Goal: Information Seeking & Learning: Learn about a topic

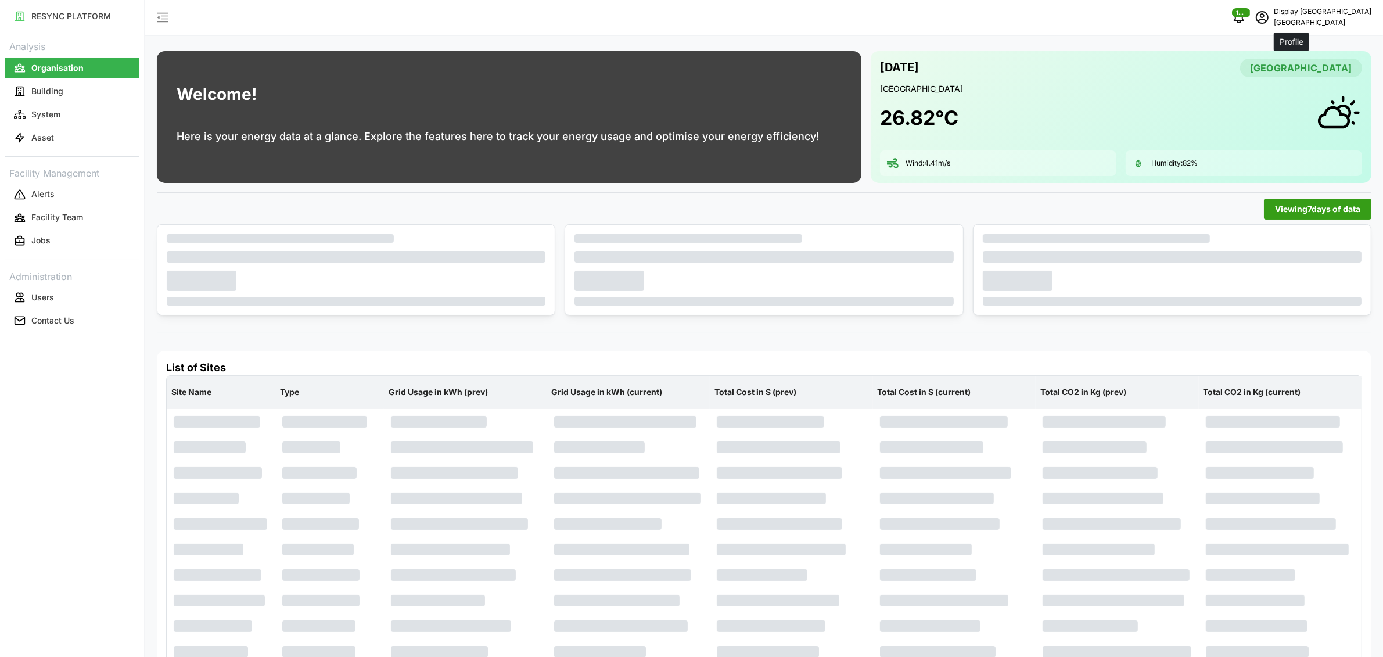
click at [1268, 20] on icon "schedule" at bounding box center [1261, 17] width 13 height 13
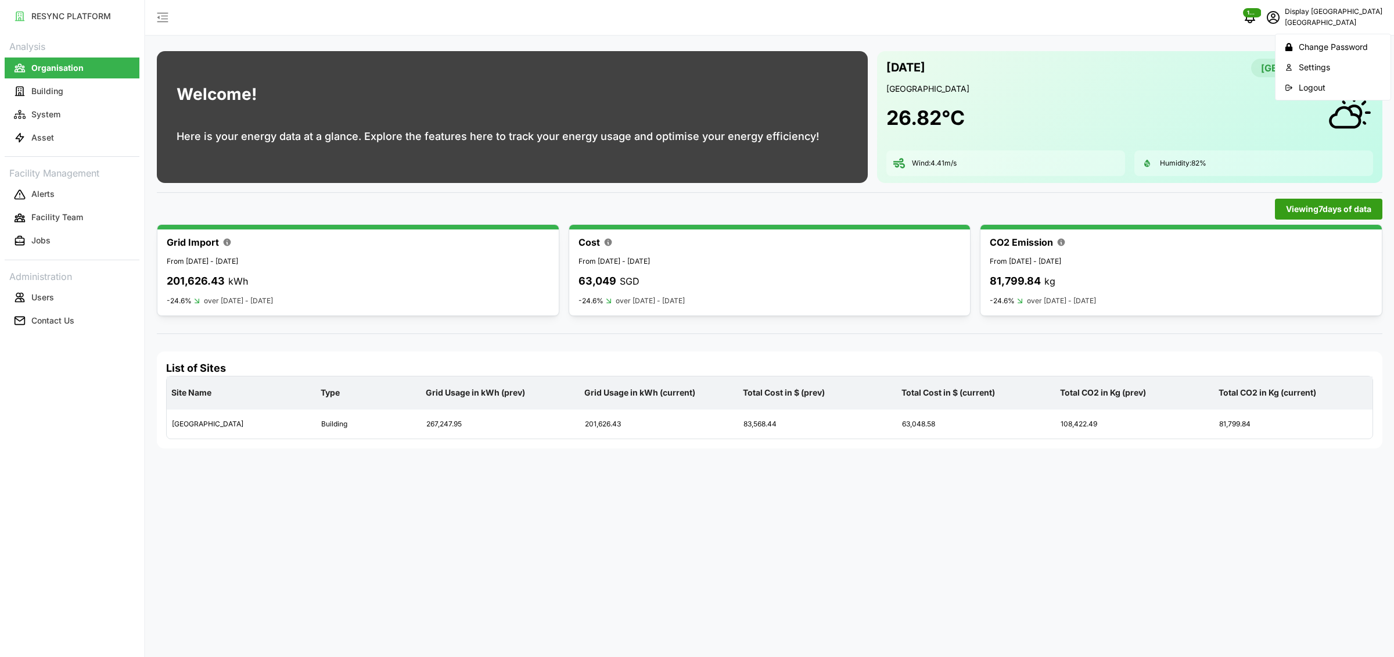
click at [1293, 85] on button "Logout" at bounding box center [1333, 87] width 110 height 20
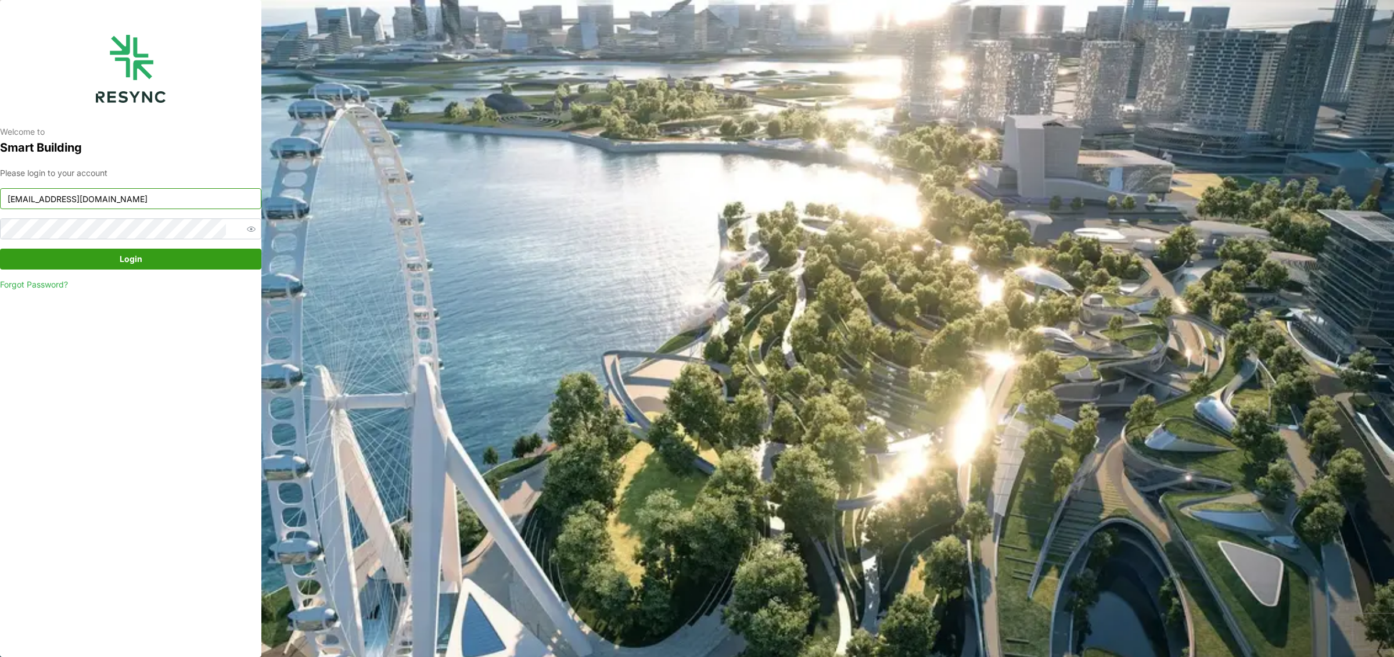
click at [91, 197] on input "[EMAIL_ADDRESS][DOMAIN_NAME]" at bounding box center [130, 198] width 261 height 21
type input "ponte_group_display@resynctech.com"
click at [111, 261] on span "Login" at bounding box center [130, 259] width 239 height 20
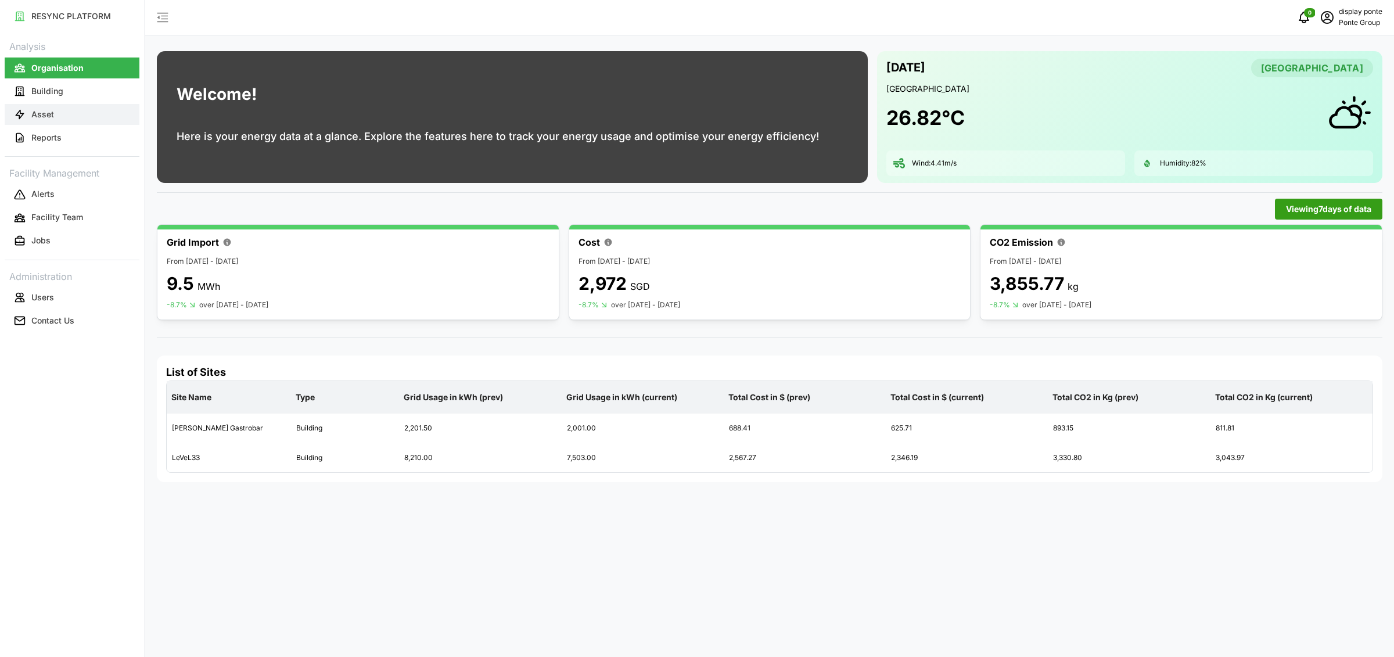
click at [65, 120] on button "Asset" at bounding box center [72, 114] width 135 height 21
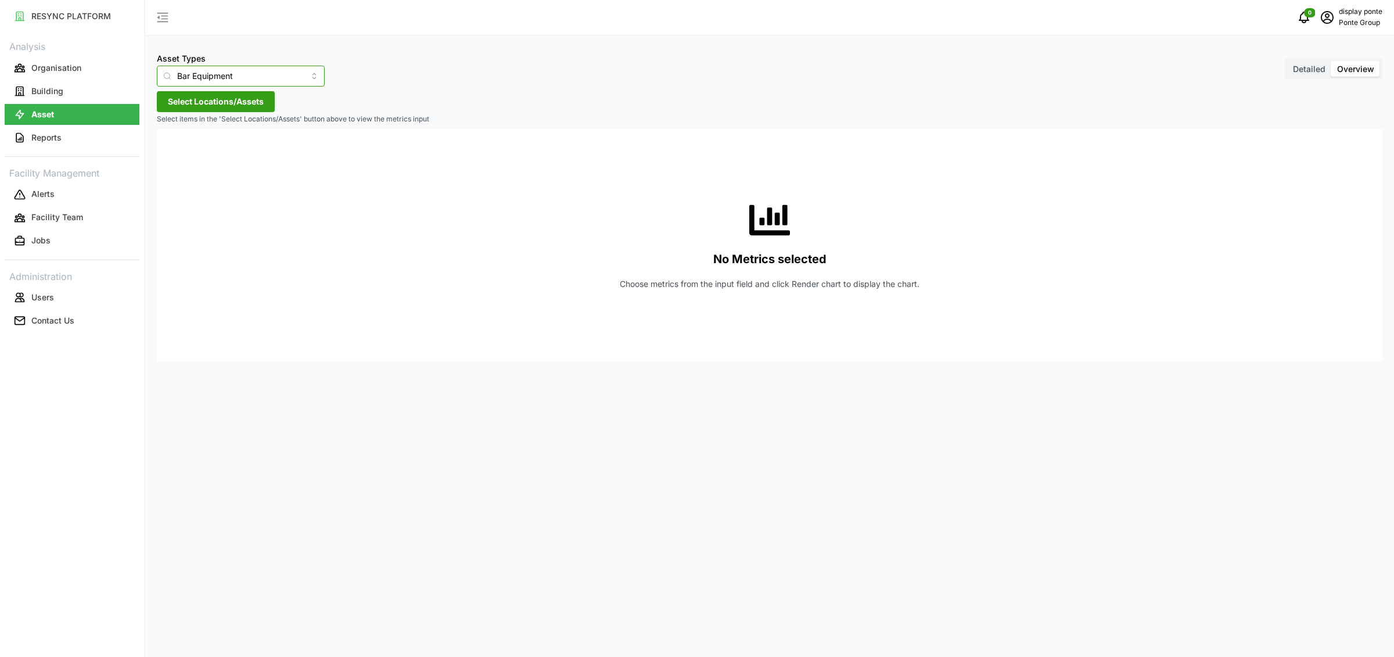
click at [193, 71] on input "Bar Equipment" at bounding box center [241, 76] width 168 height 21
click at [206, 178] on span "IAQ sensor" at bounding box center [186, 182] width 42 height 13
type input "IAQ sensor"
click at [211, 102] on span "Select Locations/Assets" at bounding box center [216, 102] width 96 height 20
click at [186, 159] on div "Ponte Group" at bounding box center [237, 154] width 141 height 17
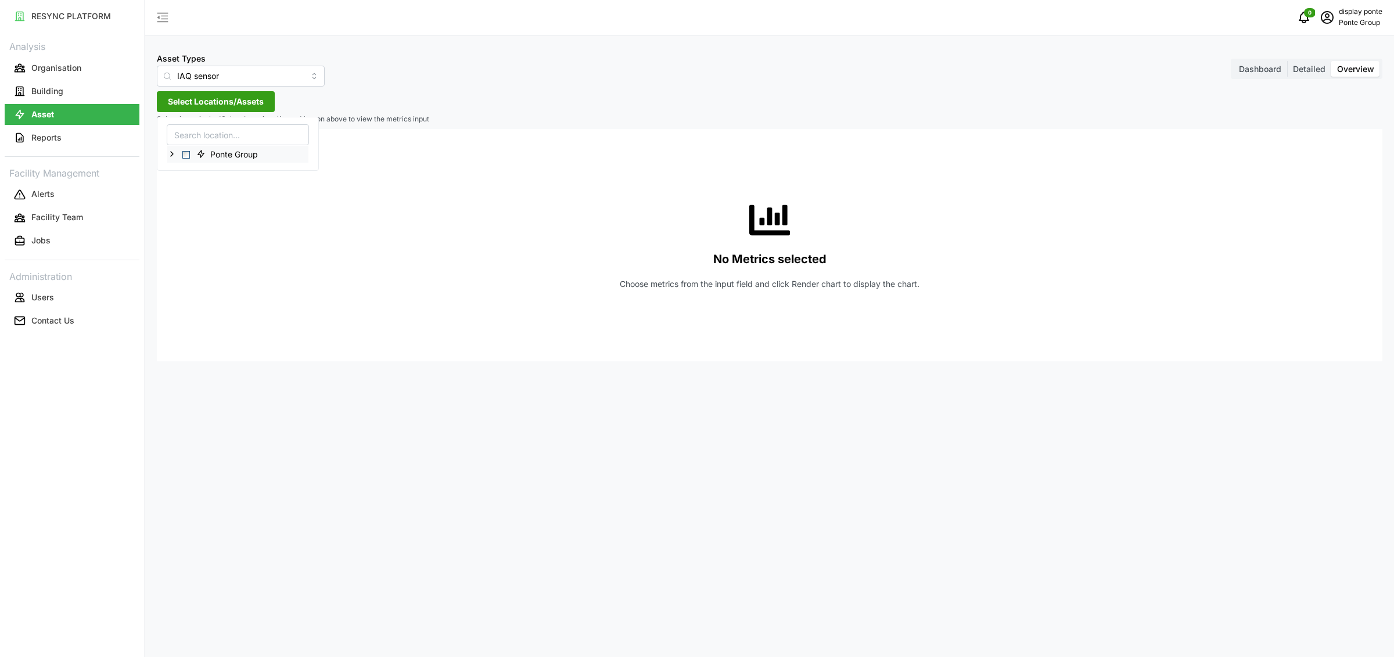
click at [188, 155] on span "Select Ponte Group" at bounding box center [186, 155] width 8 height 8
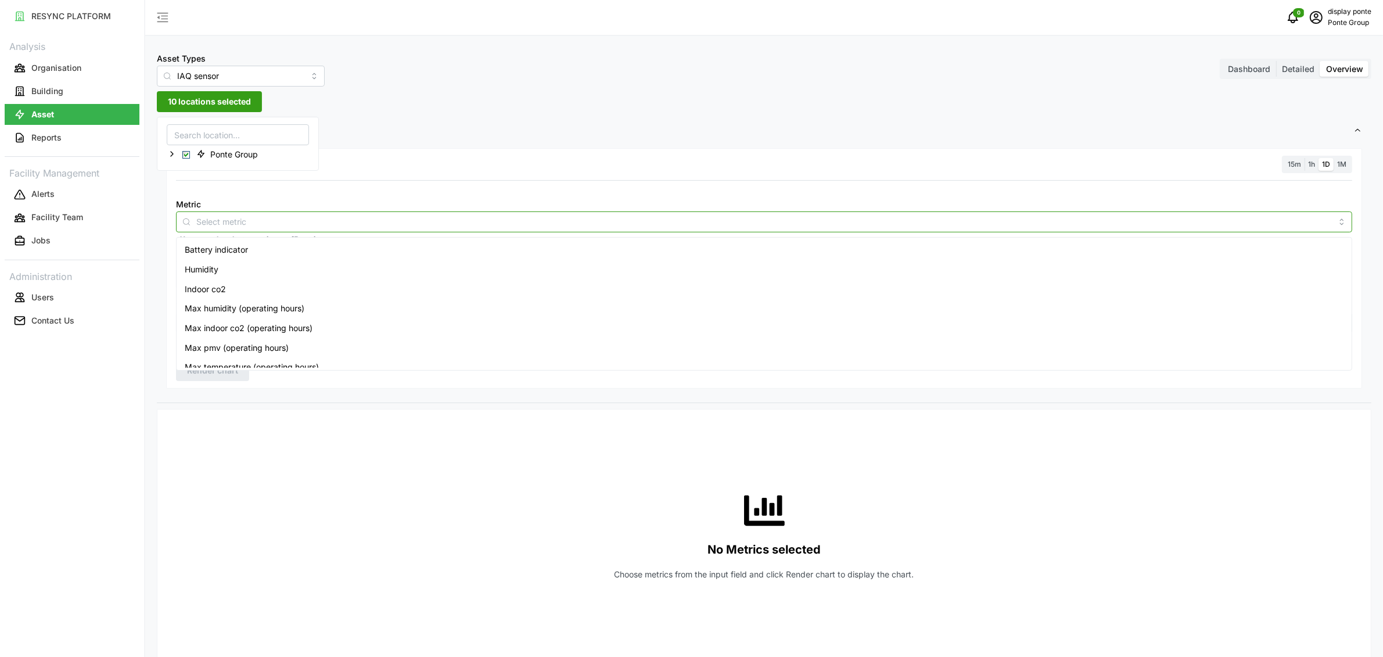
click at [217, 218] on input "Metric" at bounding box center [763, 221] width 1135 height 13
click at [236, 351] on div "Thermal comfort (pmv)" at bounding box center [764, 359] width 1170 height 20
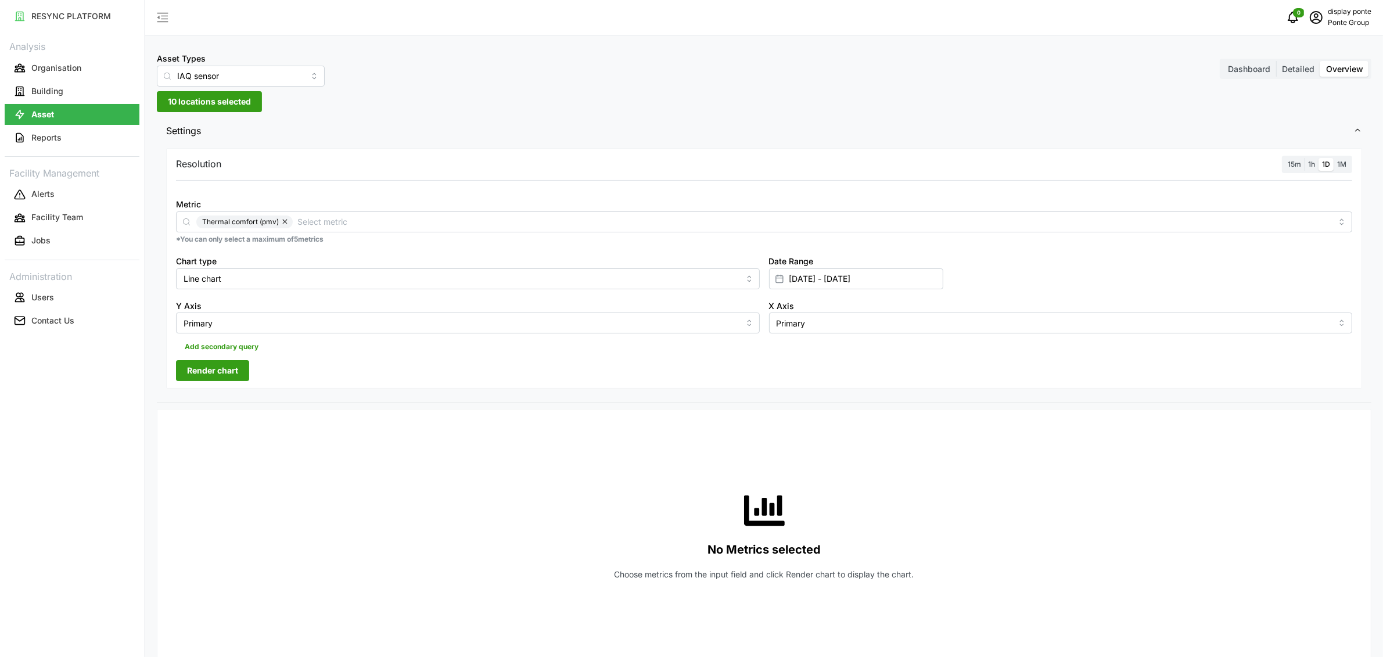
click at [1262, 171] on div "Resolution 15m 1h 1D 1M" at bounding box center [764, 165] width 1176 height 18
click at [1297, 161] on span "15m" at bounding box center [1293, 164] width 13 height 9
click at [1284, 158] on input "15m" at bounding box center [1284, 158] width 0 height 0
click at [222, 370] on span "Render chart" at bounding box center [212, 371] width 51 height 20
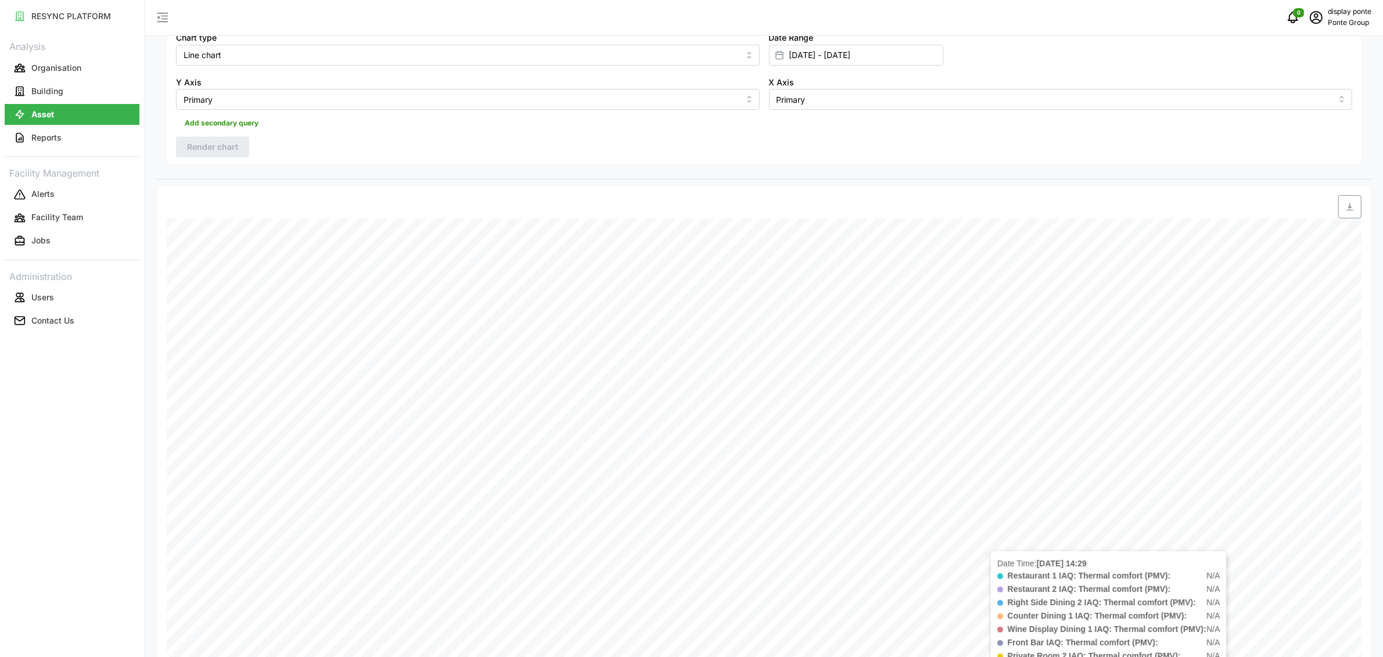
scroll to position [348, 0]
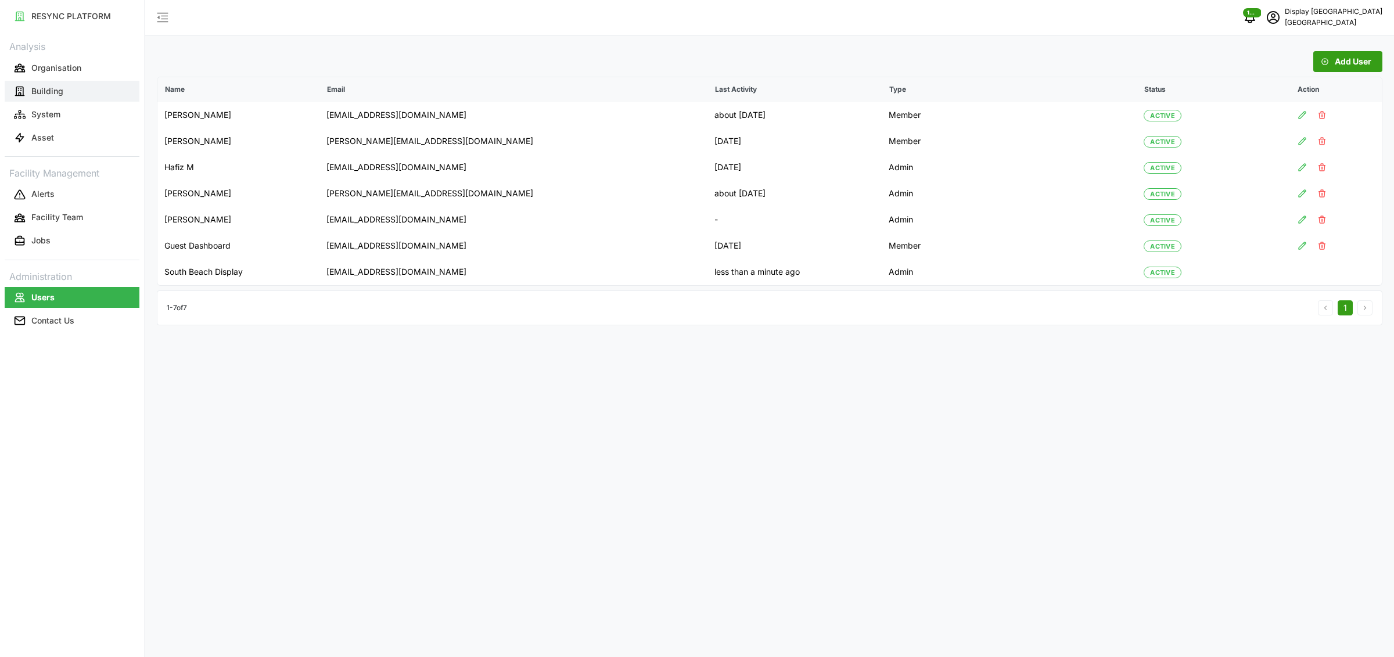
click at [81, 91] on button "Building" at bounding box center [72, 91] width 135 height 21
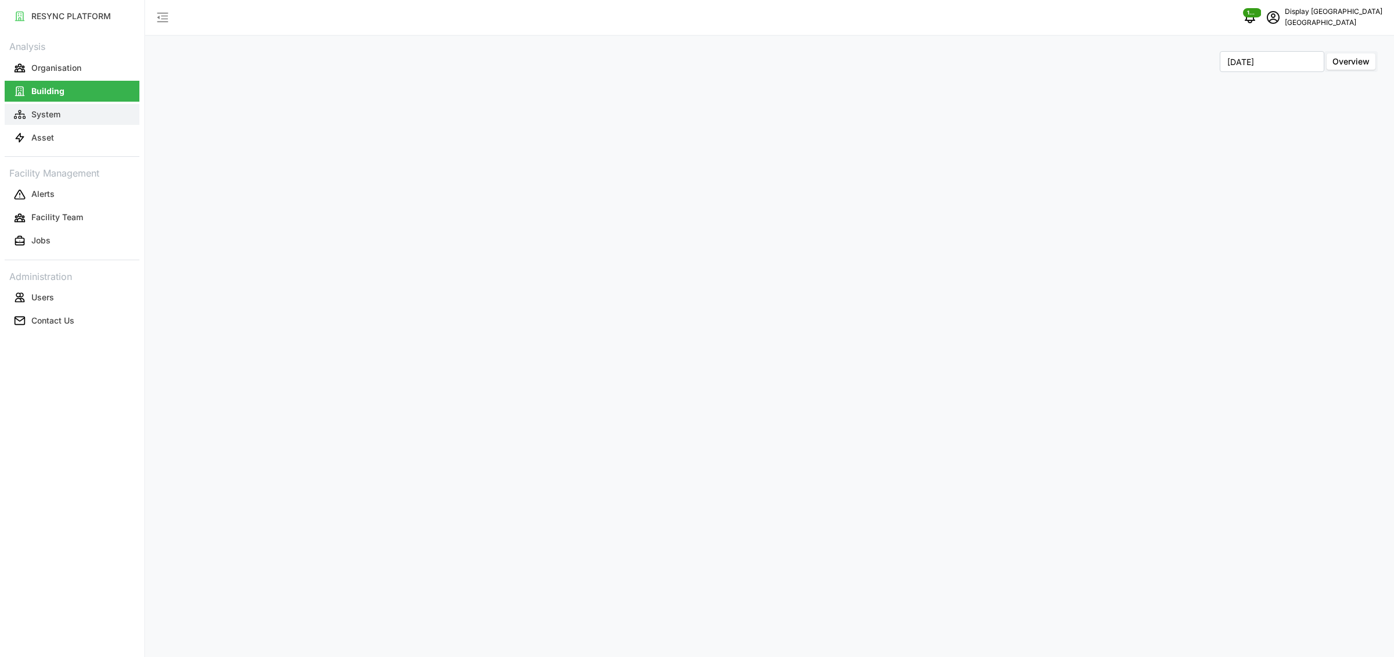
click at [68, 110] on button "System" at bounding box center [72, 114] width 135 height 21
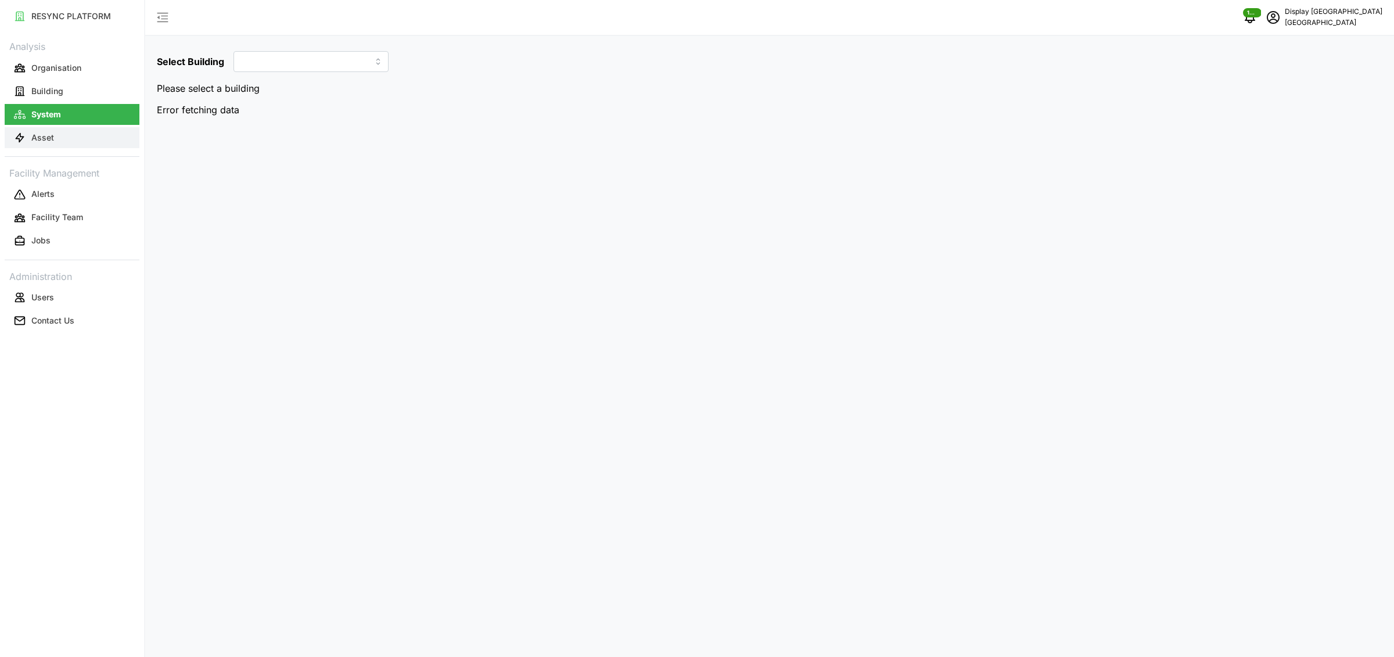
click at [64, 141] on button "Asset" at bounding box center [72, 137] width 135 height 21
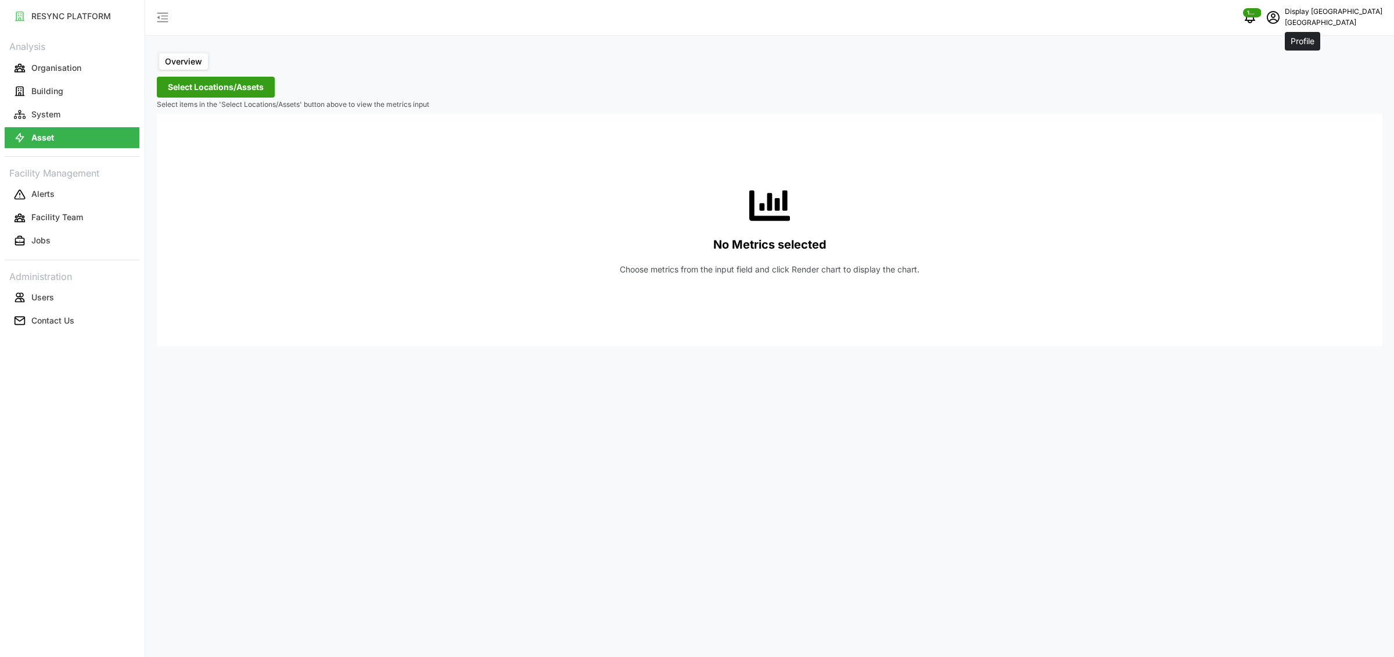
click at [1280, 14] on icon "schedule" at bounding box center [1273, 17] width 14 height 14
click at [1301, 87] on div "Logout" at bounding box center [1339, 87] width 82 height 13
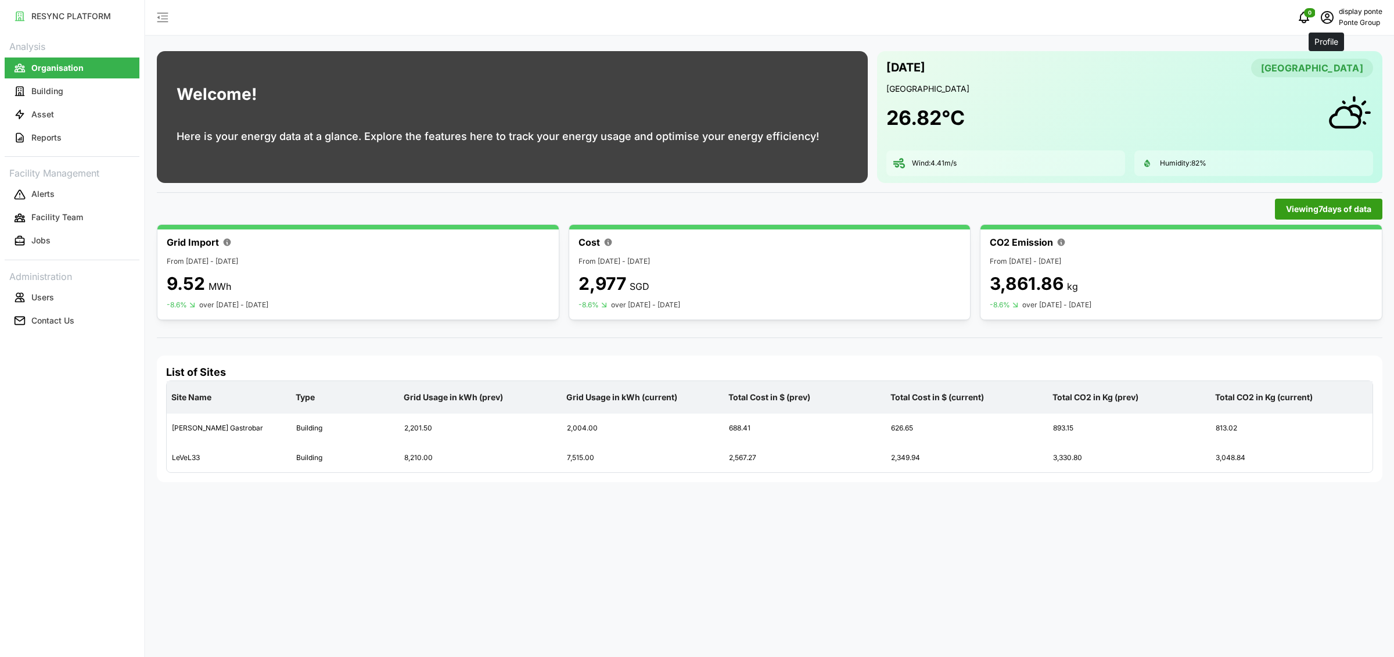
click at [1329, 13] on icon "schedule" at bounding box center [1327, 17] width 14 height 14
click at [1306, 86] on div "Logout" at bounding box center [1339, 87] width 82 height 13
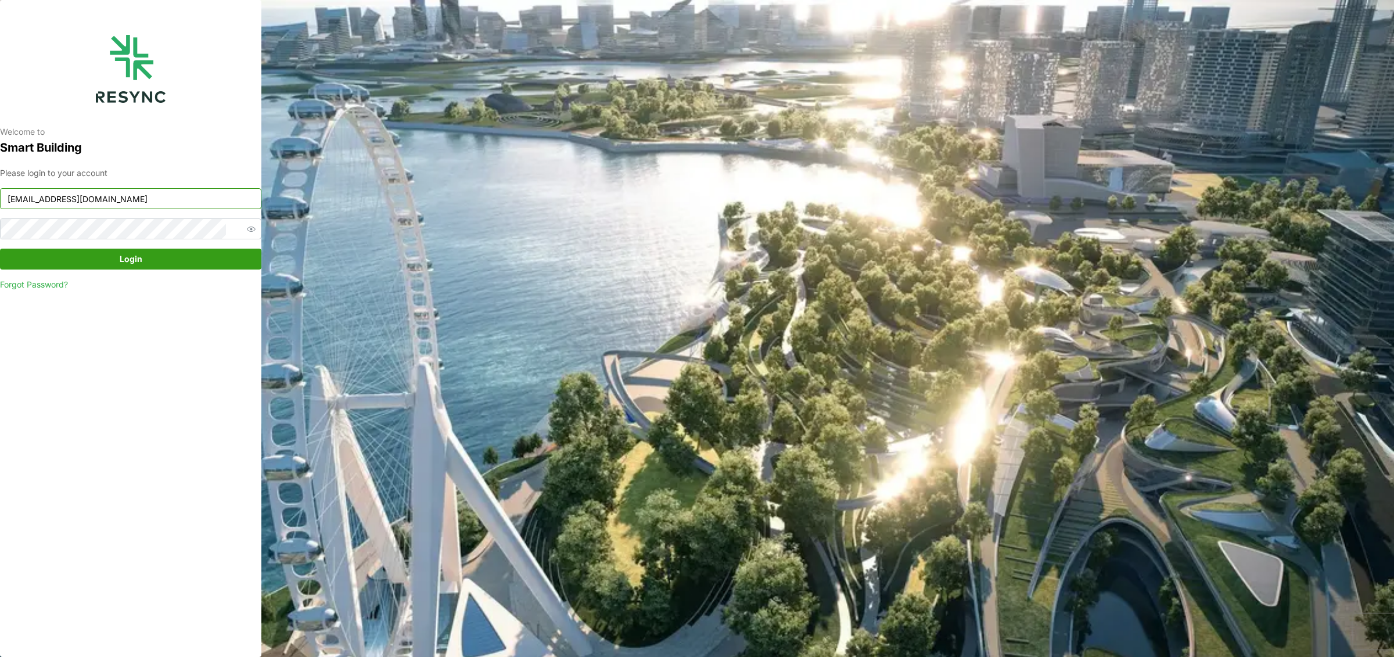
click at [106, 199] on input "ponte_group_display@resynctech.com" at bounding box center [130, 198] width 261 height 21
drag, startPoint x: 87, startPoint y: 187, endPoint x: -114, endPoint y: 185, distance: 201.5
click at [0, 185] on html "Welcome to Smart Building Please login to your account ponte_group_display@resy…" at bounding box center [697, 328] width 1394 height 657
type input "south_beach_tower_display@resynctech.com"
click at [132, 256] on span "Login" at bounding box center [131, 259] width 23 height 20
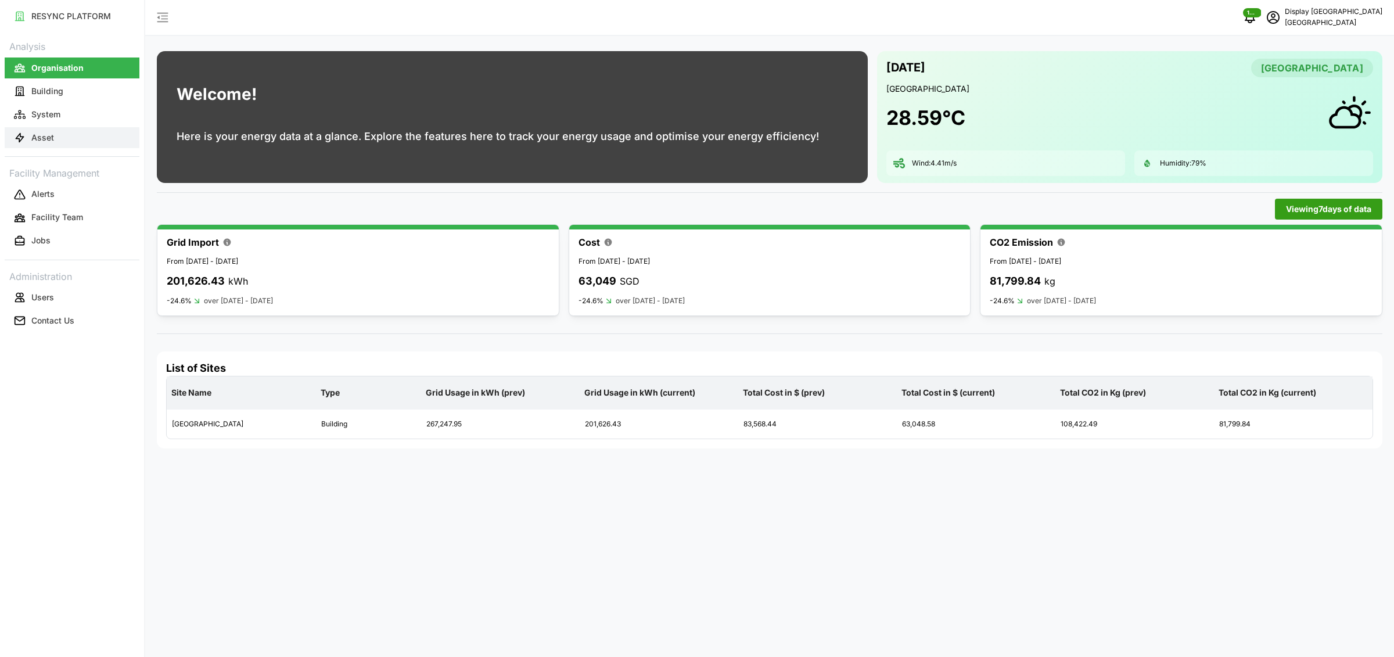
click at [90, 135] on button "Asset" at bounding box center [72, 137] width 135 height 21
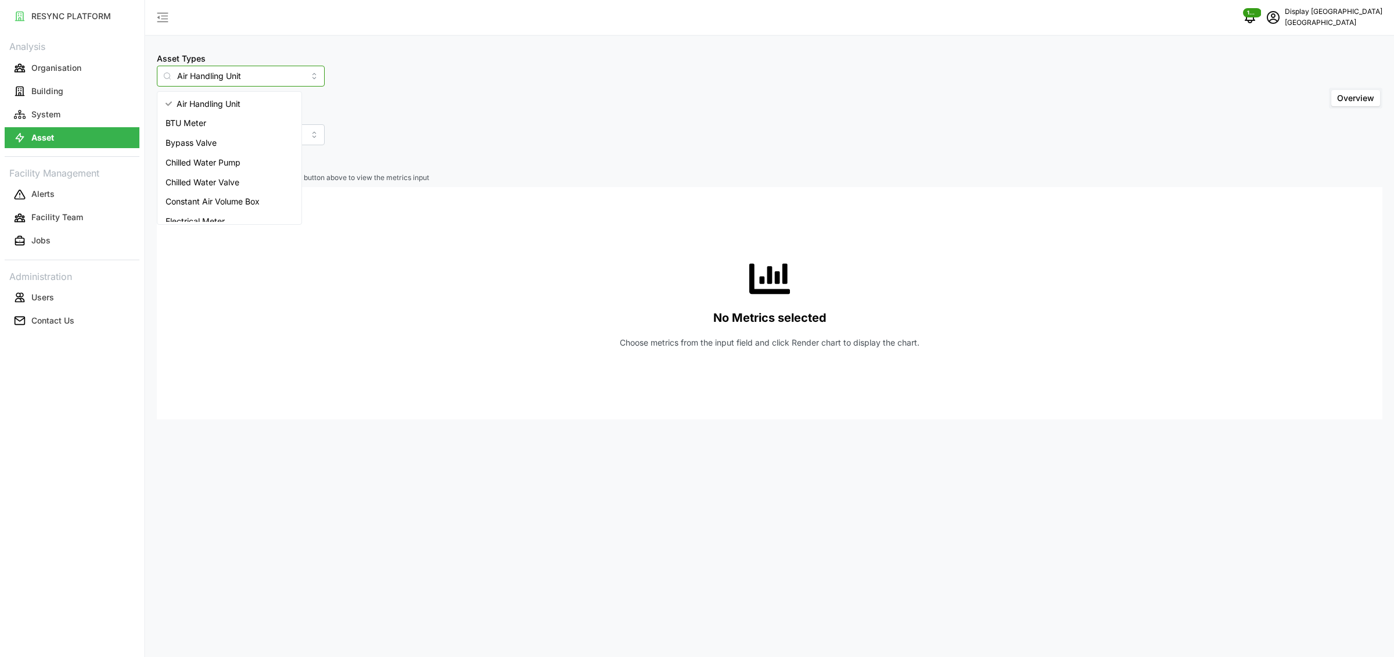
click at [286, 74] on input "Air Handling Unit" at bounding box center [241, 76] width 168 height 21
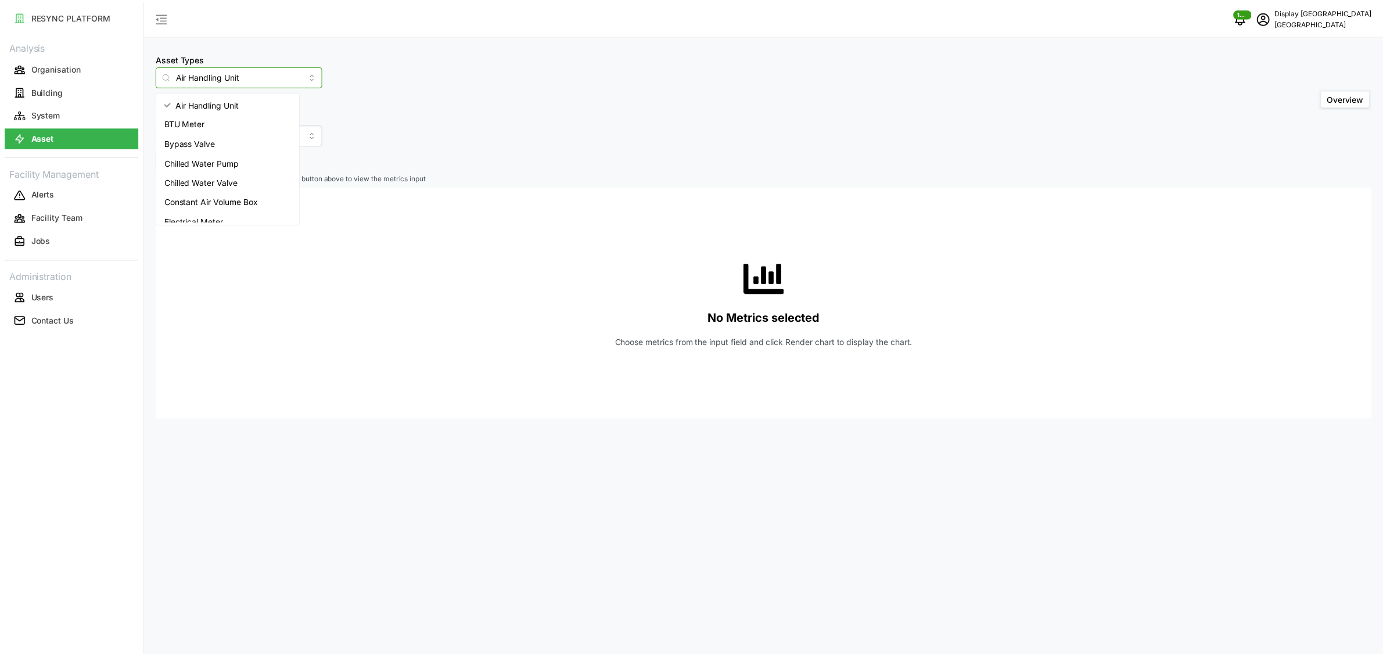
scroll to position [126, 0]
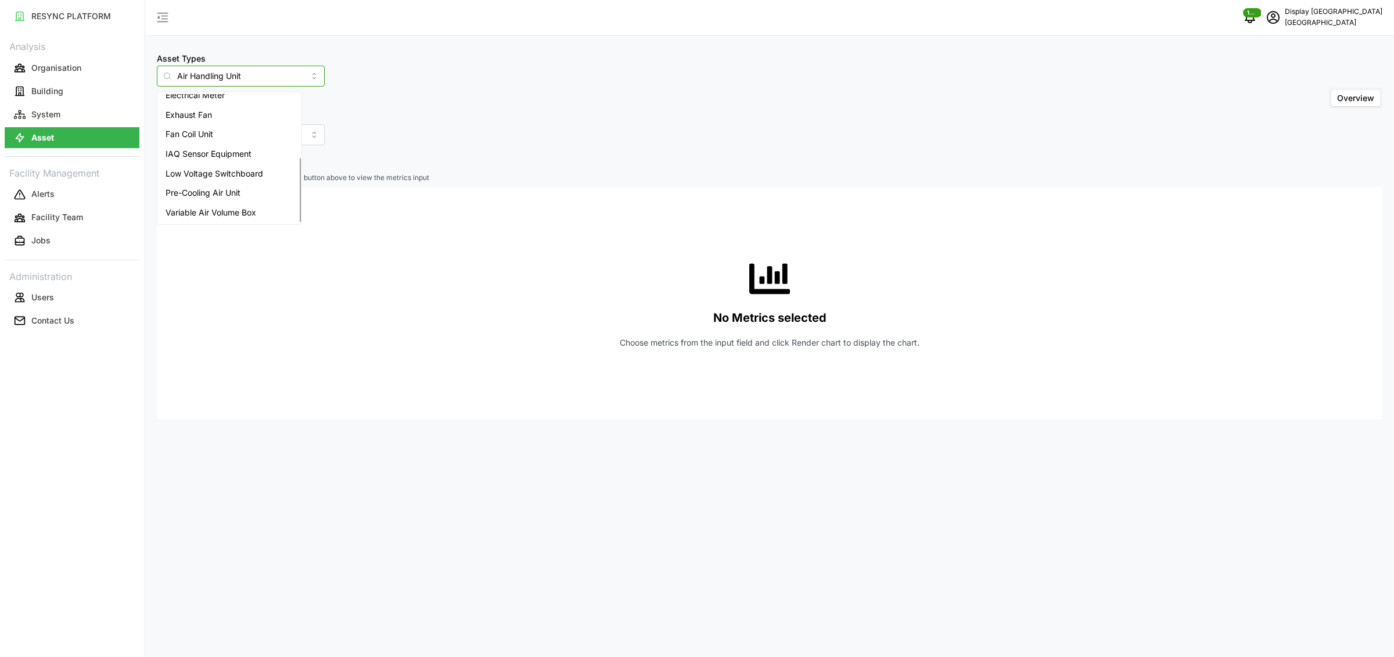
click at [231, 208] on span "Variable Air Volume Box" at bounding box center [210, 212] width 91 height 13
type input "Variable Air Volume Box"
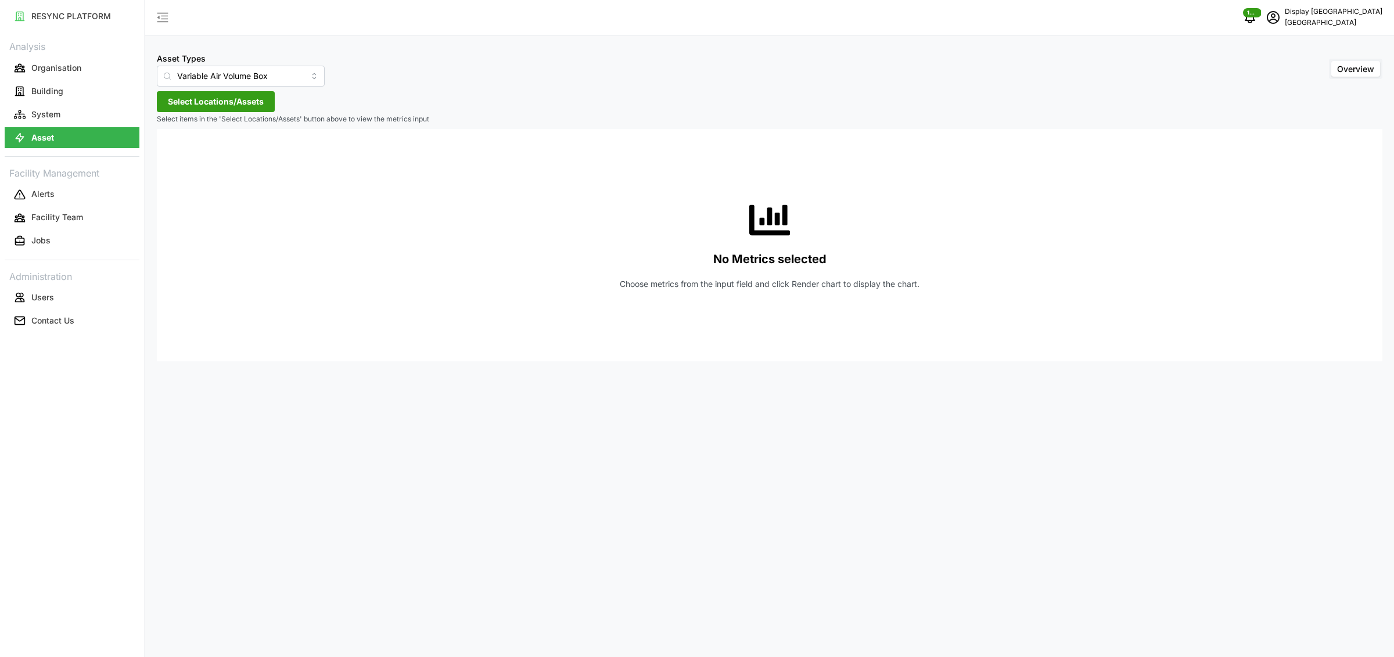
click at [225, 97] on span "Select Locations/Assets" at bounding box center [216, 102] width 96 height 20
click at [170, 152] on icon at bounding box center [171, 153] width 9 height 9
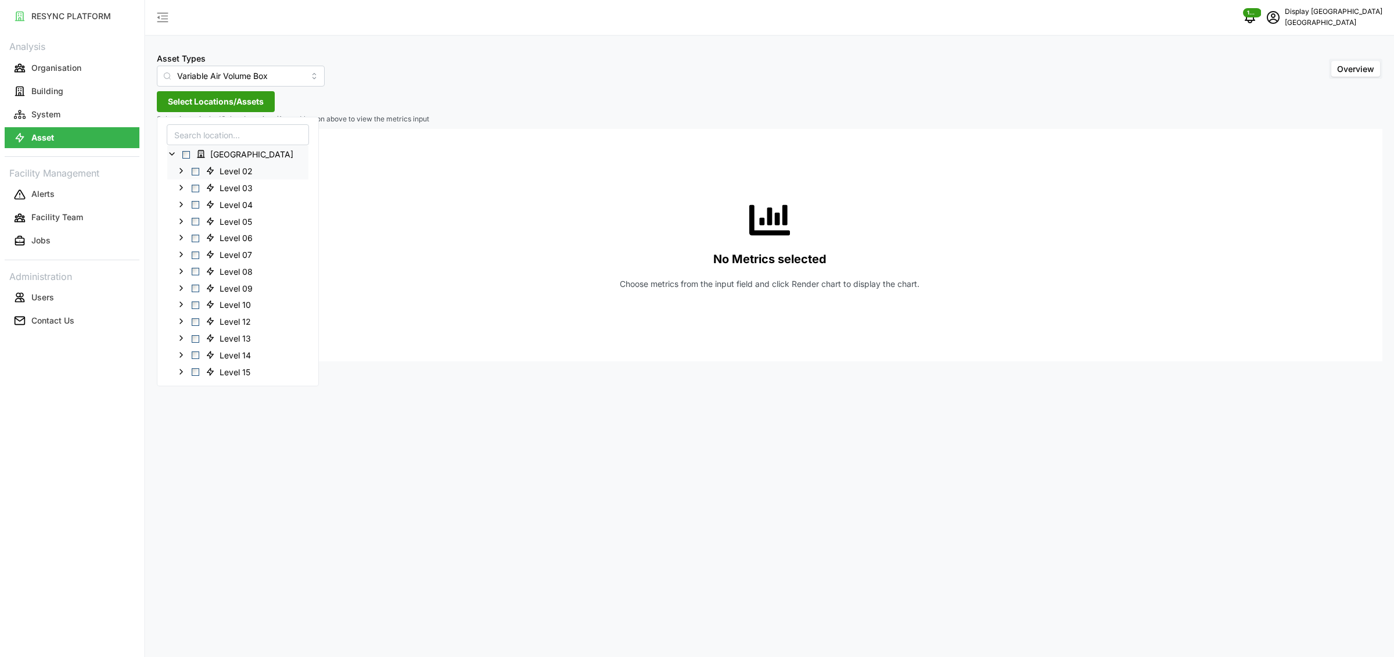
click at [181, 171] on icon at bounding box center [181, 170] width 9 height 9
click at [206, 190] on span "Select VAV-02-01-01" at bounding box center [205, 188] width 8 height 8
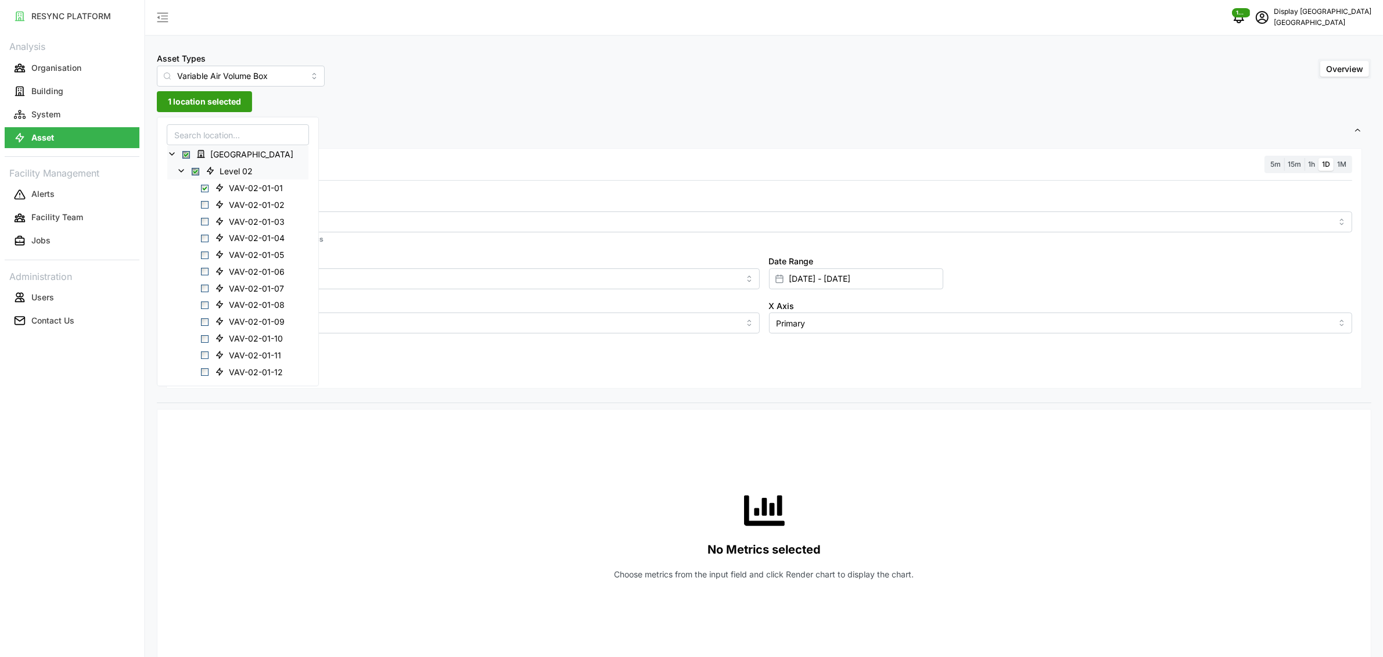
click at [408, 174] on div "Resolution 5m 15m 1h 1D 1M Metric *You can only select a maximum of 5 metrics C…" at bounding box center [764, 268] width 1196 height 241
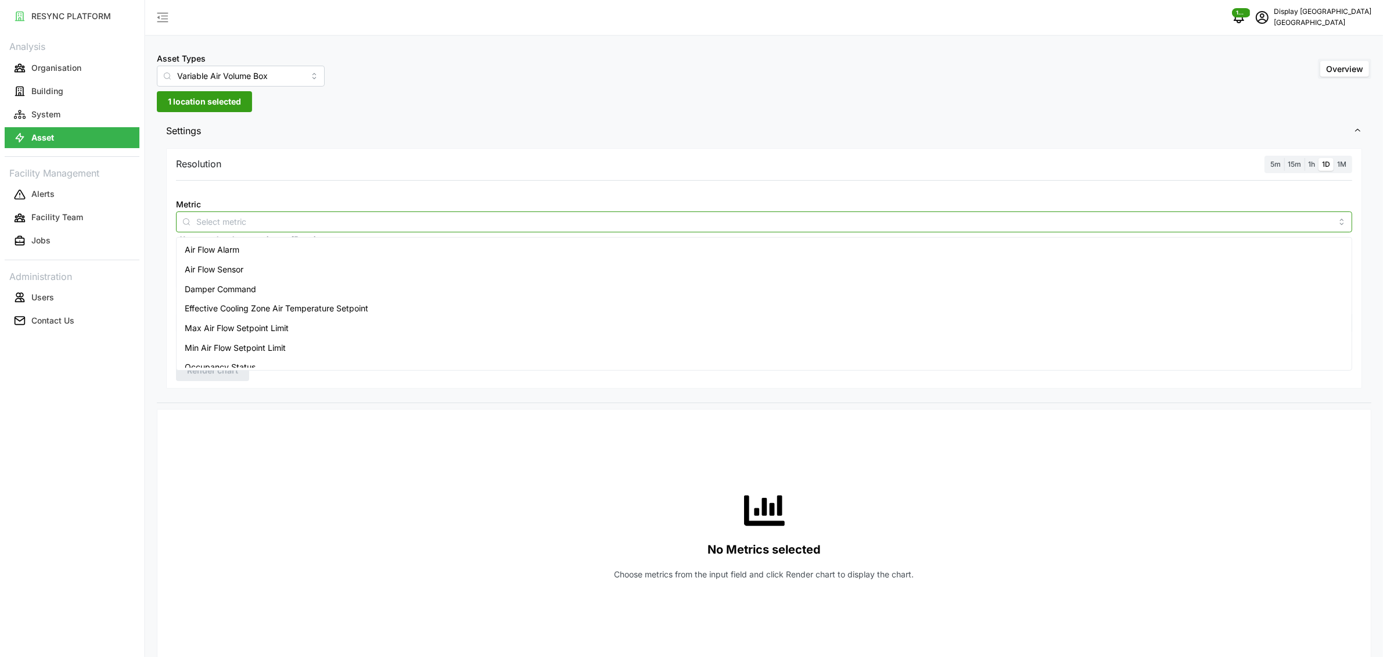
click at [350, 213] on div at bounding box center [764, 221] width 1176 height 21
click at [248, 266] on div "Air Flow Sensor" at bounding box center [764, 270] width 1170 height 20
click at [247, 354] on span "Zone Air Temperature Sensor" at bounding box center [240, 358] width 111 height 13
click at [568, 434] on div "No Metrics selected Choose metrics from the input field and click Render chart …" at bounding box center [764, 535] width 1176 height 232
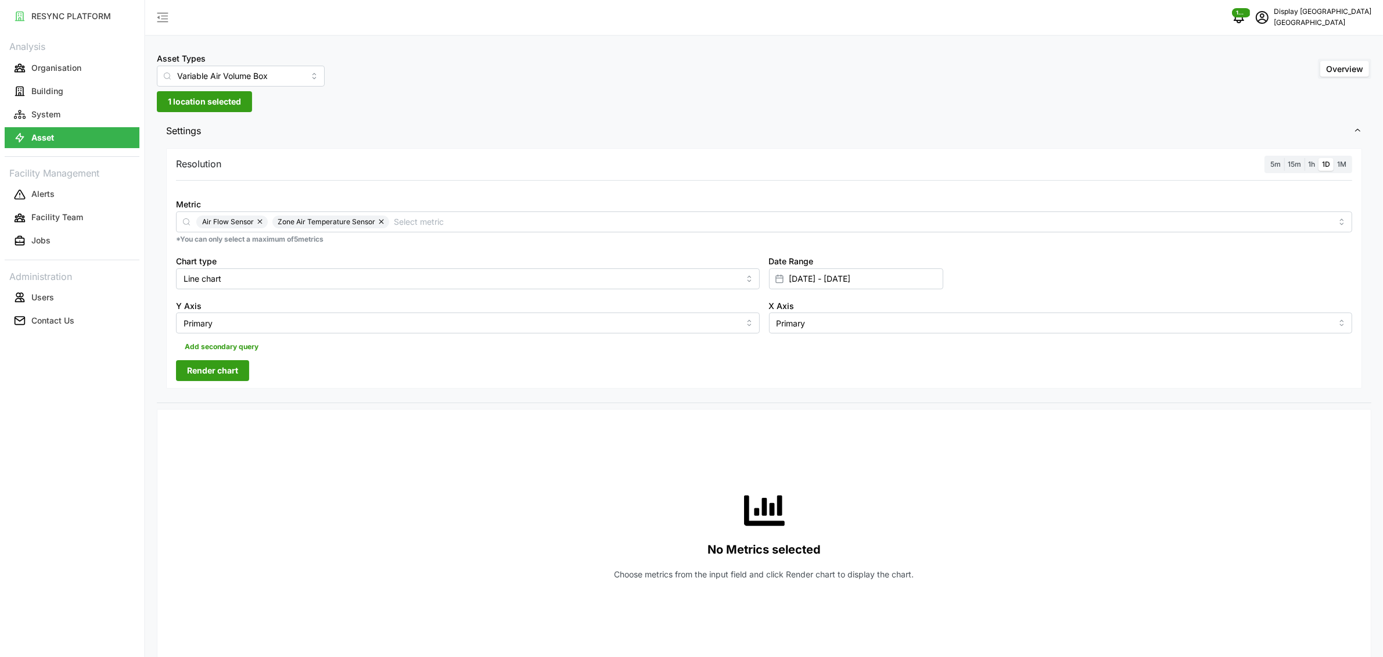
click at [1276, 167] on span "5m" at bounding box center [1275, 164] width 10 height 9
click at [1266, 158] on input "5m" at bounding box center [1266, 158] width 0 height 0
click at [215, 378] on span "Render chart" at bounding box center [212, 371] width 51 height 20
click at [285, 84] on input "Variable Air Volume Box" at bounding box center [241, 76] width 168 height 21
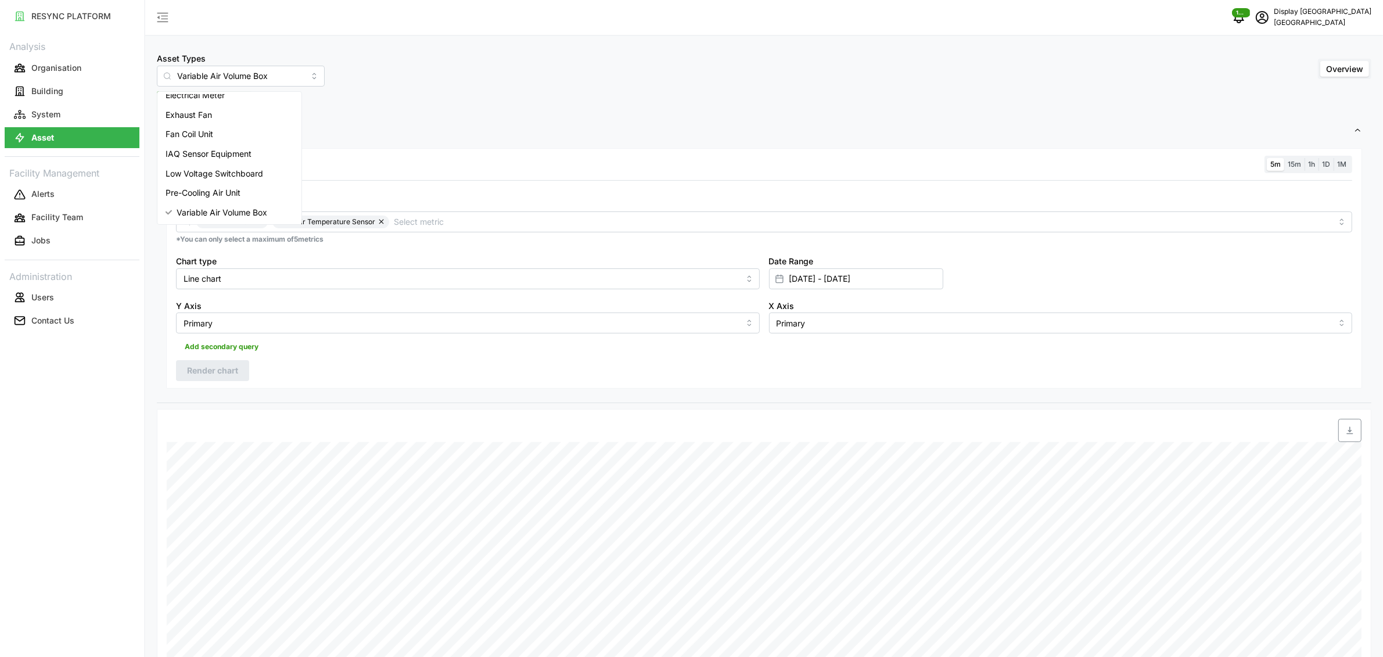
click at [455, 131] on span "Settings" at bounding box center [759, 131] width 1187 height 28
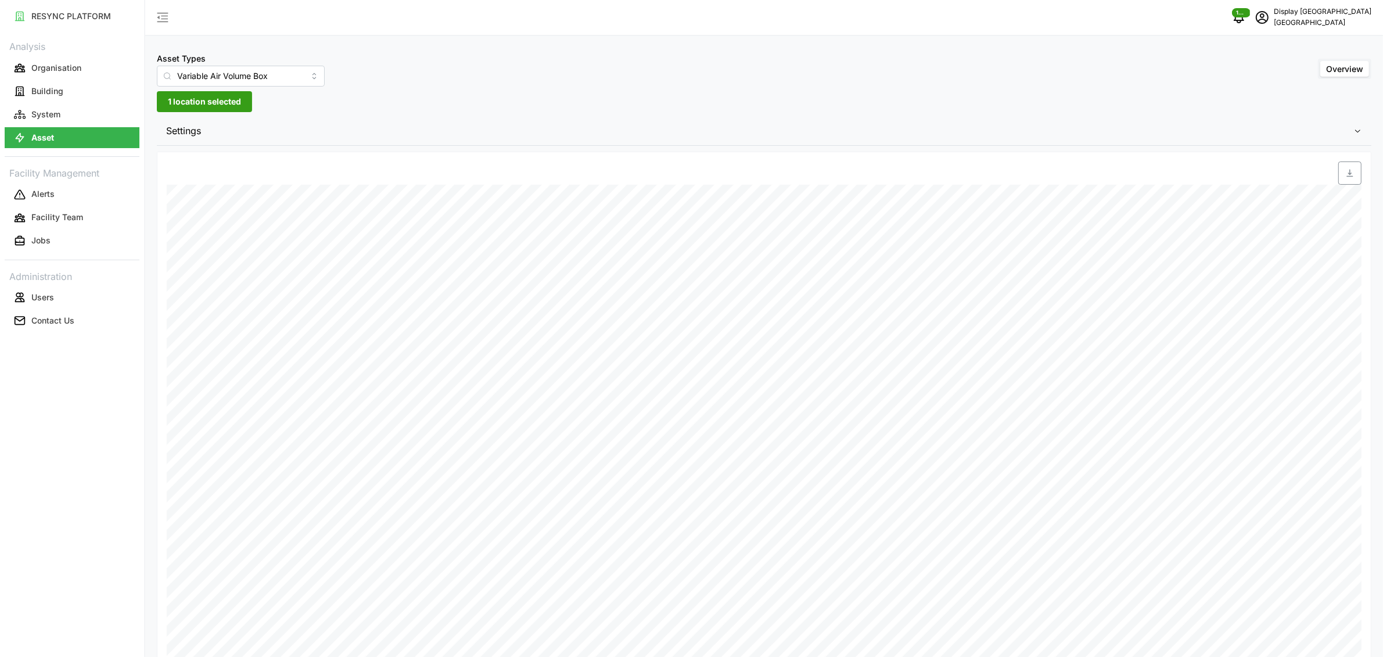
click at [175, 96] on span "1 location selected" at bounding box center [204, 102] width 73 height 20
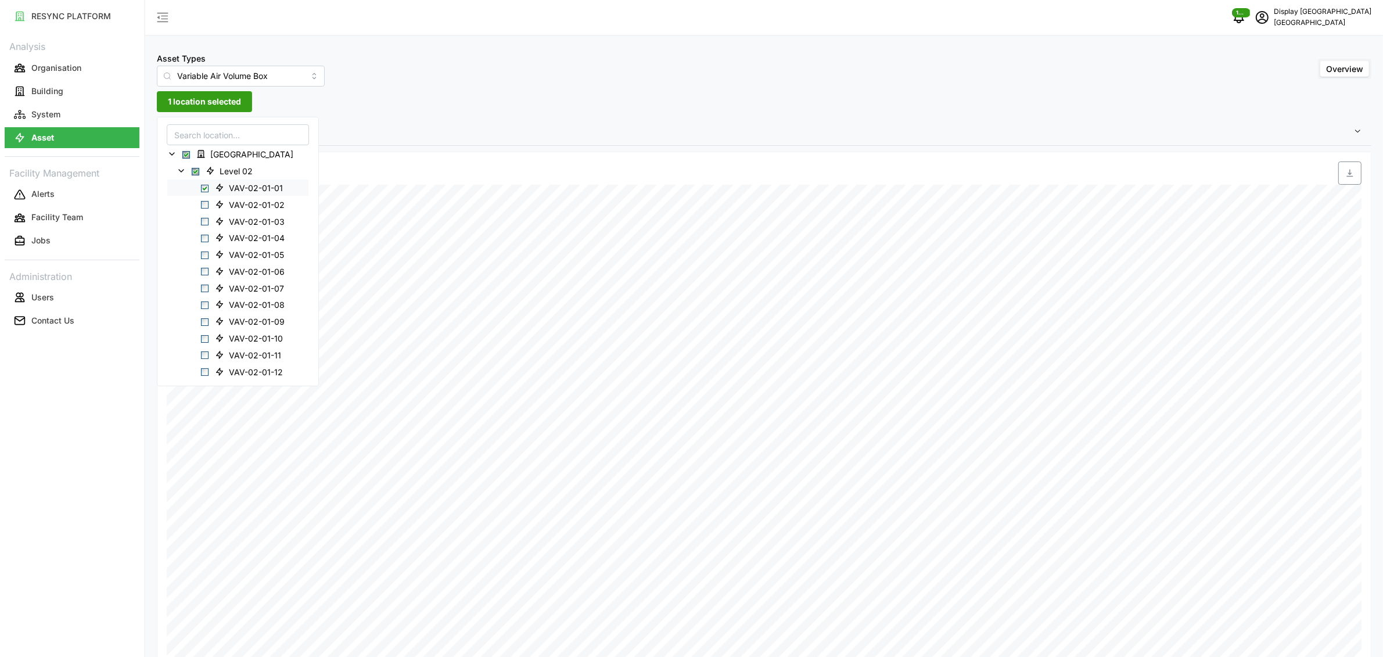
click at [204, 183] on div "VAV-02-01-01" at bounding box center [237, 187] width 141 height 17
click at [203, 186] on span "Select VAV-02-01-01" at bounding box center [205, 188] width 8 height 8
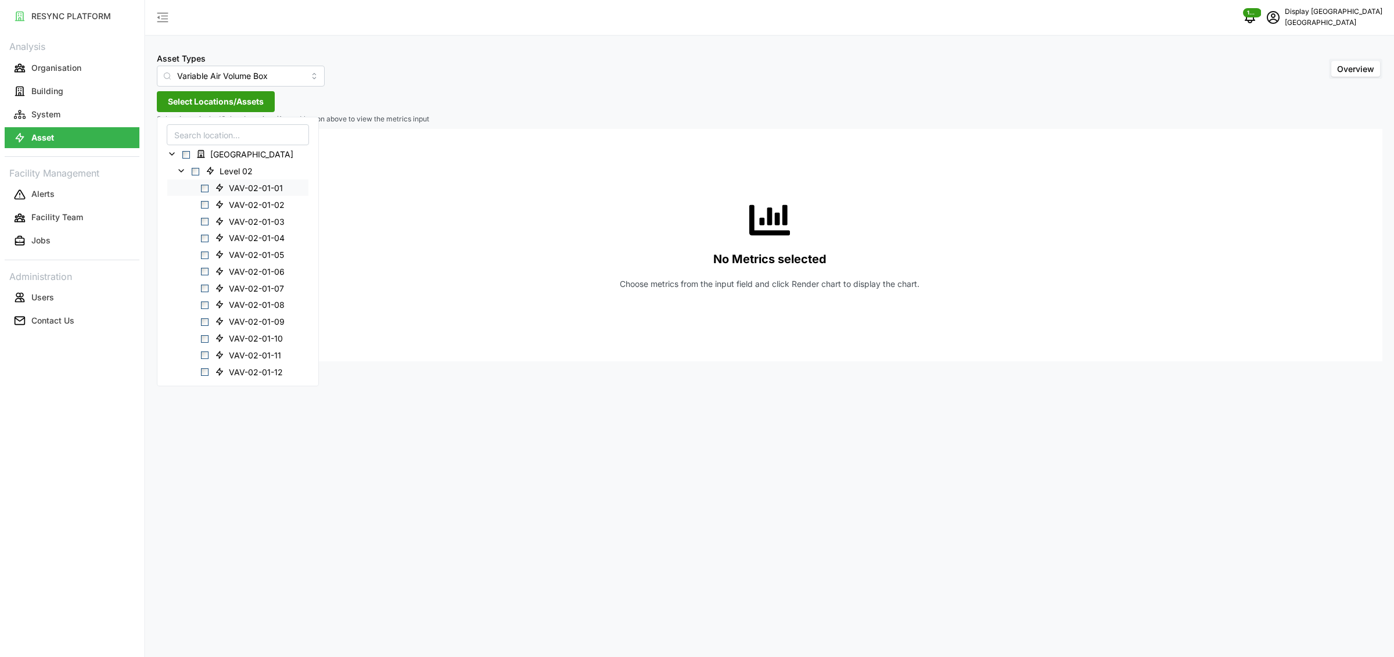
click at [182, 180] on div "VAV-02-01-01" at bounding box center [237, 187] width 141 height 17
click at [181, 172] on icon at bounding box center [181, 170] width 9 height 9
click at [181, 257] on icon at bounding box center [181, 254] width 9 height 9
click at [207, 289] on span "Select VAV-07-01-02" at bounding box center [205, 289] width 8 height 8
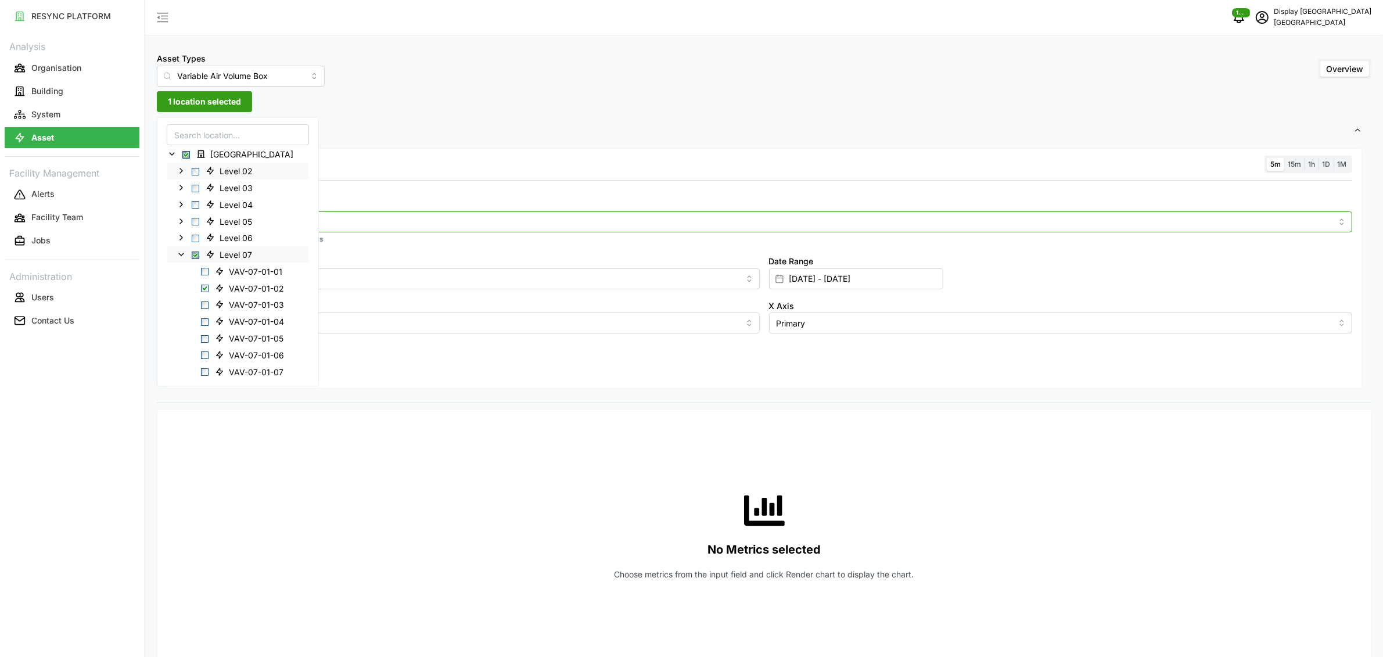
click at [455, 231] on div at bounding box center [764, 221] width 1176 height 21
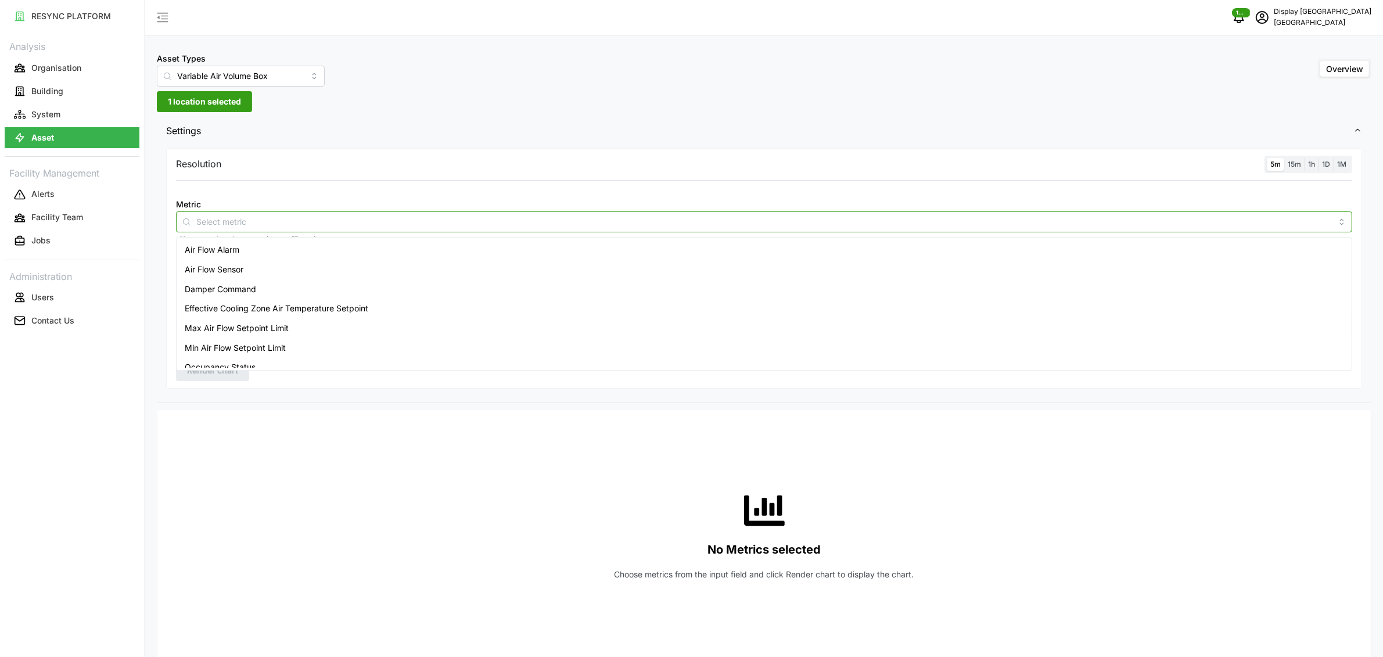
click at [375, 246] on div "Air Flow Alarm" at bounding box center [764, 250] width 1170 height 20
click at [257, 356] on span "Zone Air Temperature Sensor" at bounding box center [240, 358] width 111 height 13
click at [257, 384] on div "Resolution 5m 15m 1h 1D 1M Metric Air Flow Alarm Zone Air Temperature Sensor *Y…" at bounding box center [764, 268] width 1196 height 241
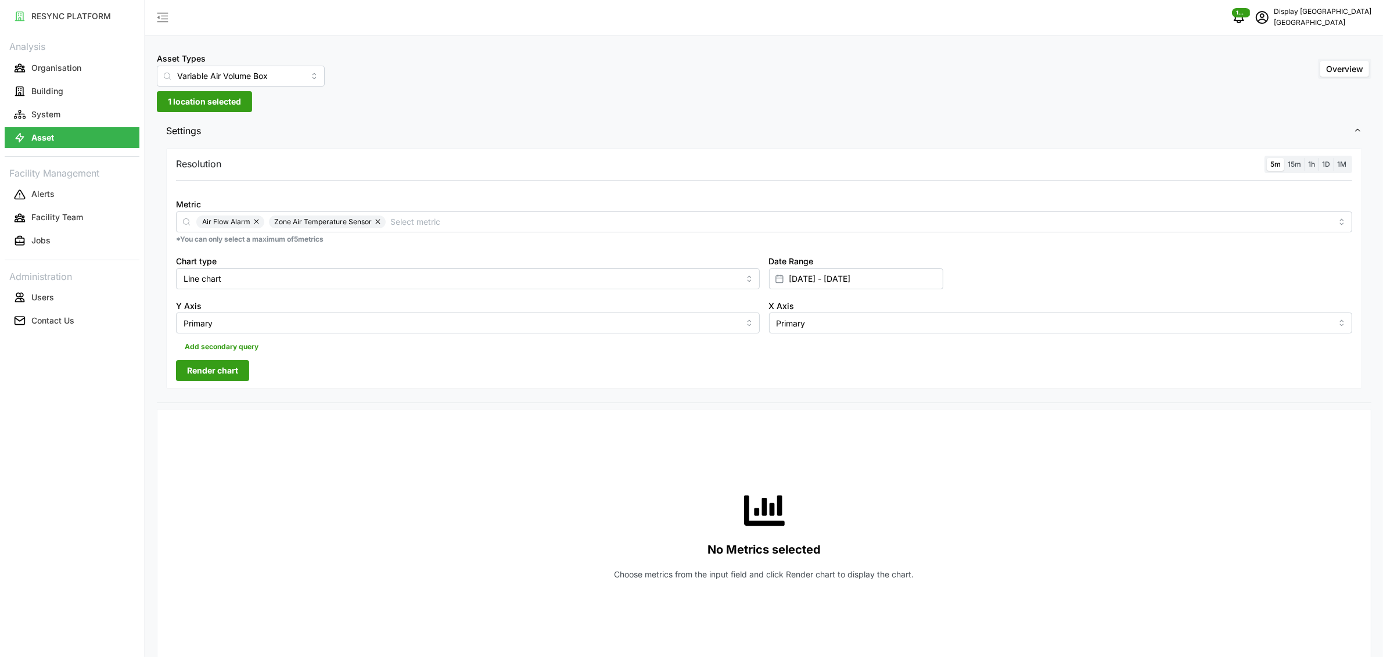
click at [223, 379] on span "Render chart" at bounding box center [212, 371] width 51 height 20
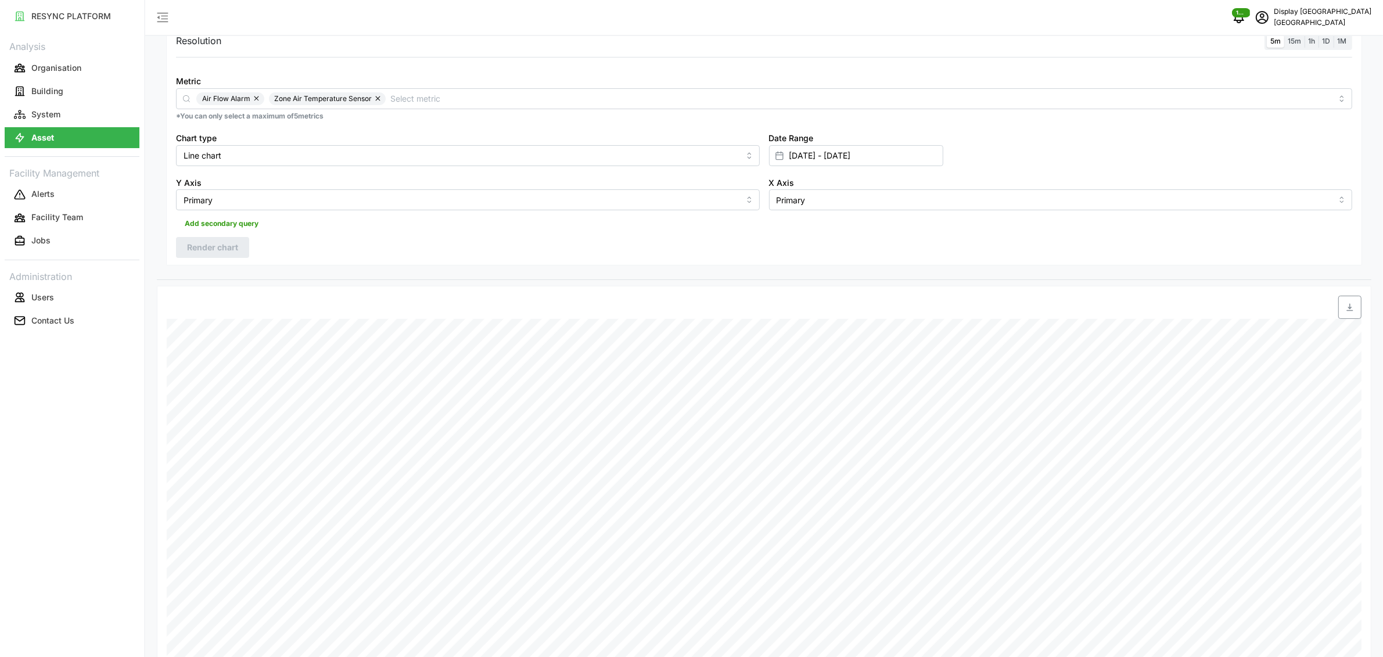
scroll to position [114, 0]
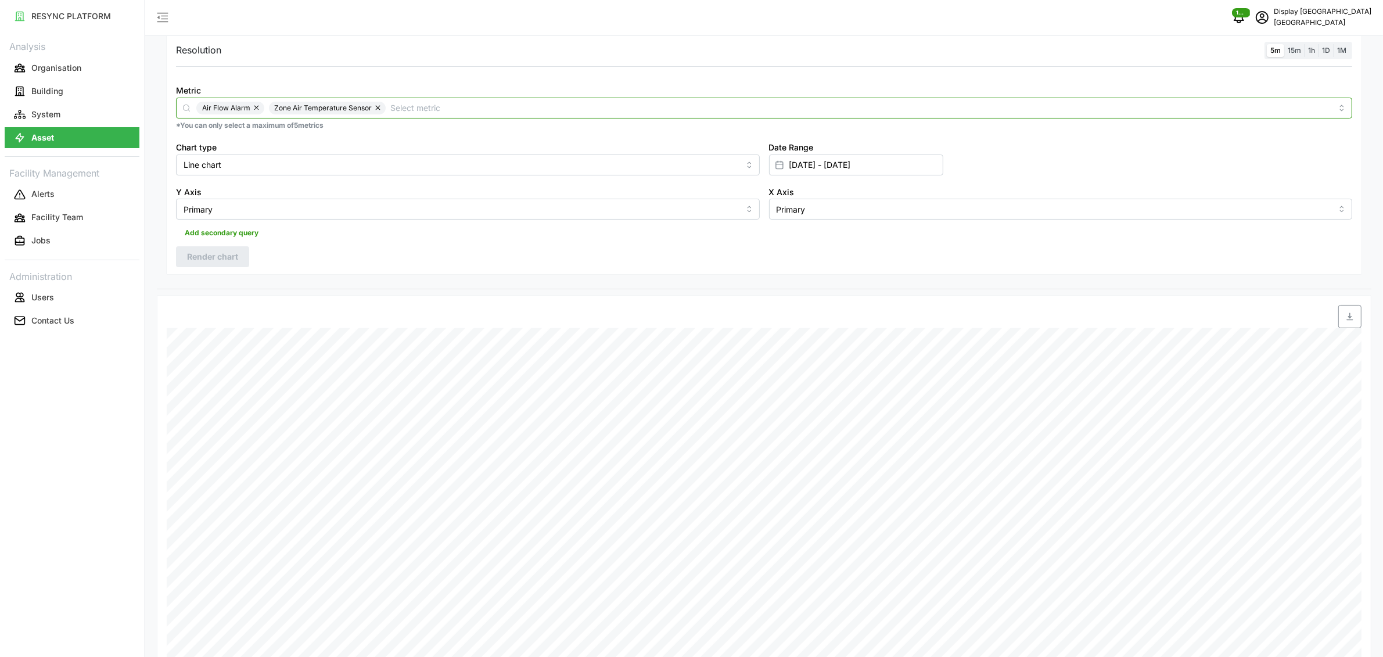
click at [250, 107] on span "Air Flow Alarm" at bounding box center [230, 108] width 68 height 13
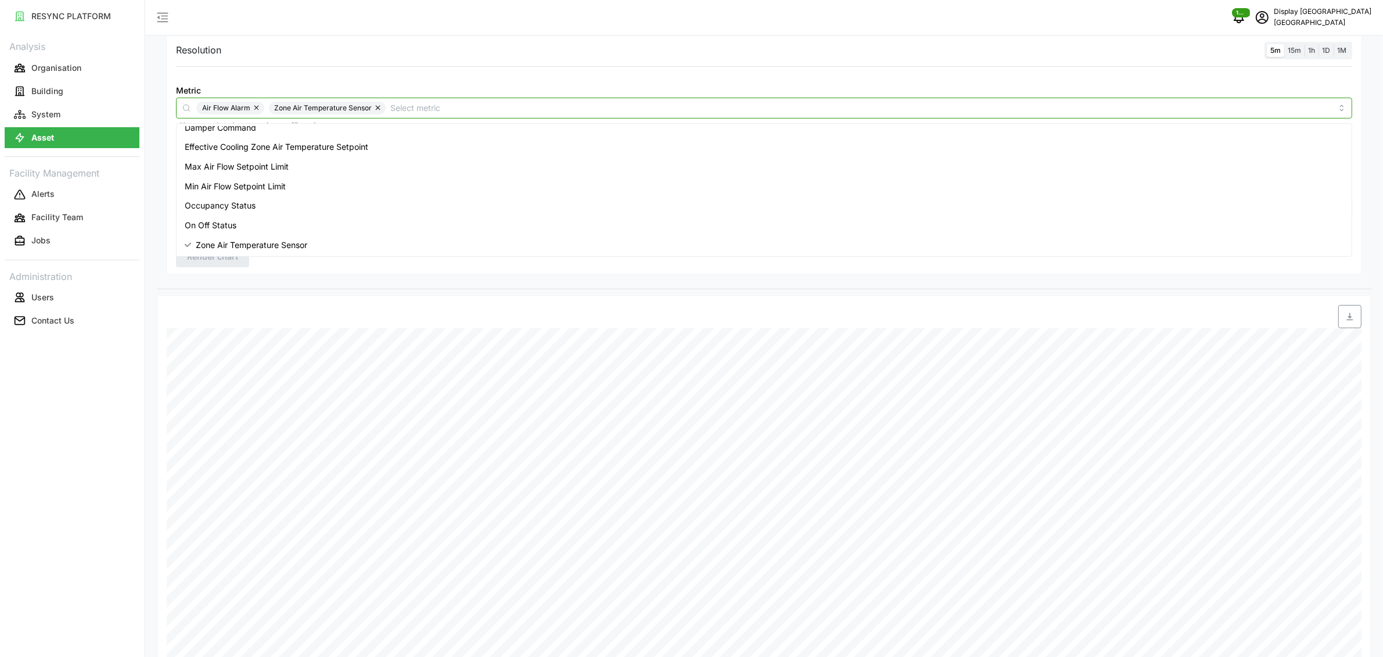
click at [253, 107] on button "button" at bounding box center [257, 108] width 14 height 13
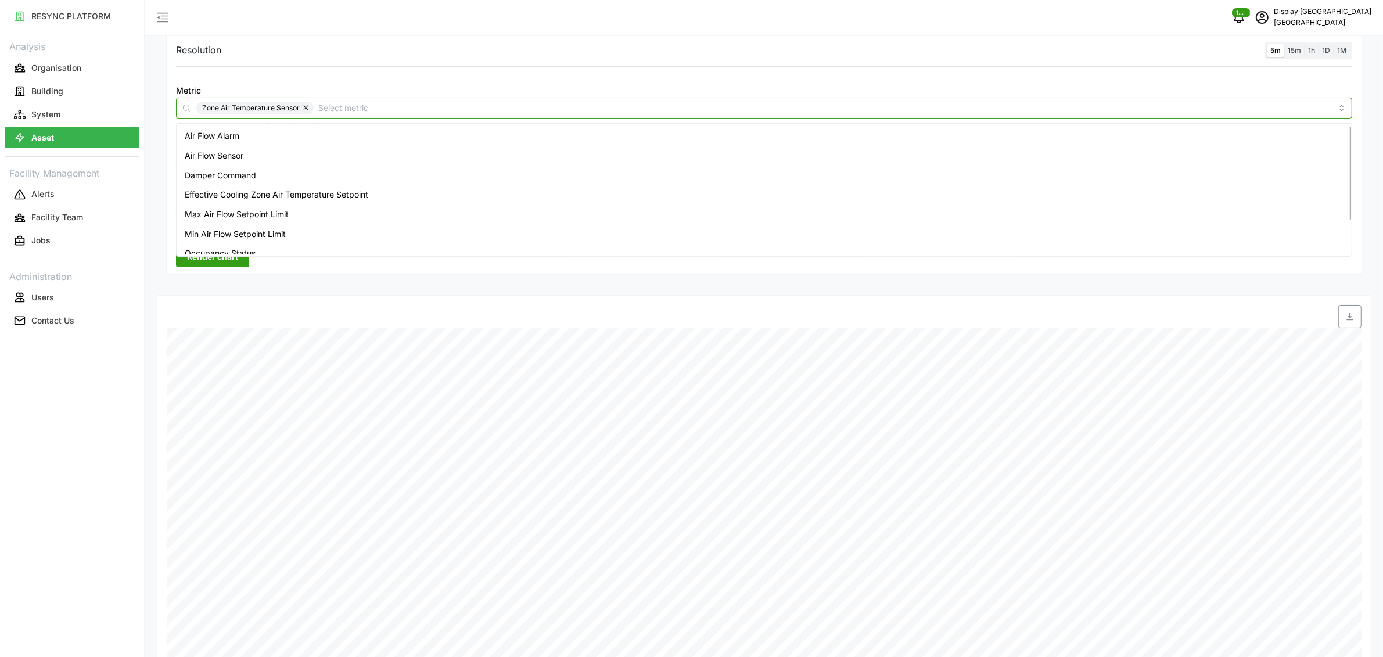
click at [300, 146] on div "Air Flow Sensor" at bounding box center [764, 156] width 1170 height 20
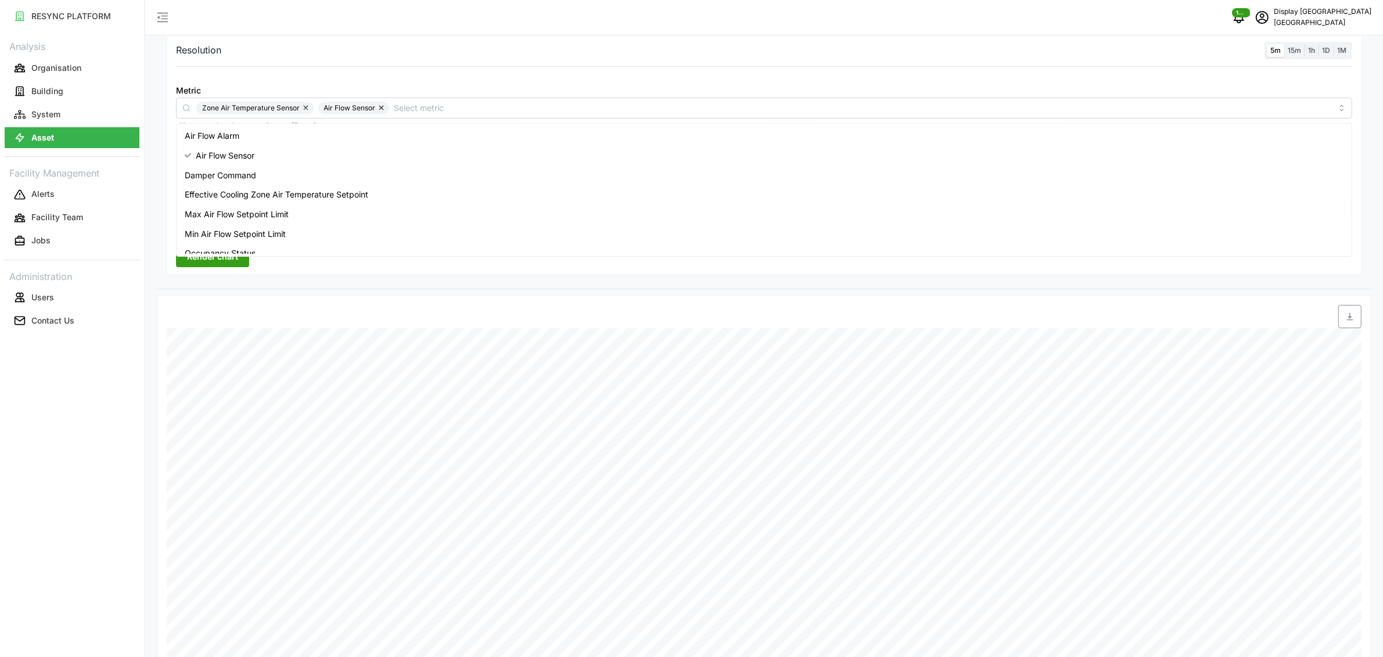
click at [239, 272] on div "Resolution 5m 15m 1h 1D 1M Metric Zone Air Temperature Sensor Air Flow Sensor *…" at bounding box center [764, 154] width 1196 height 241
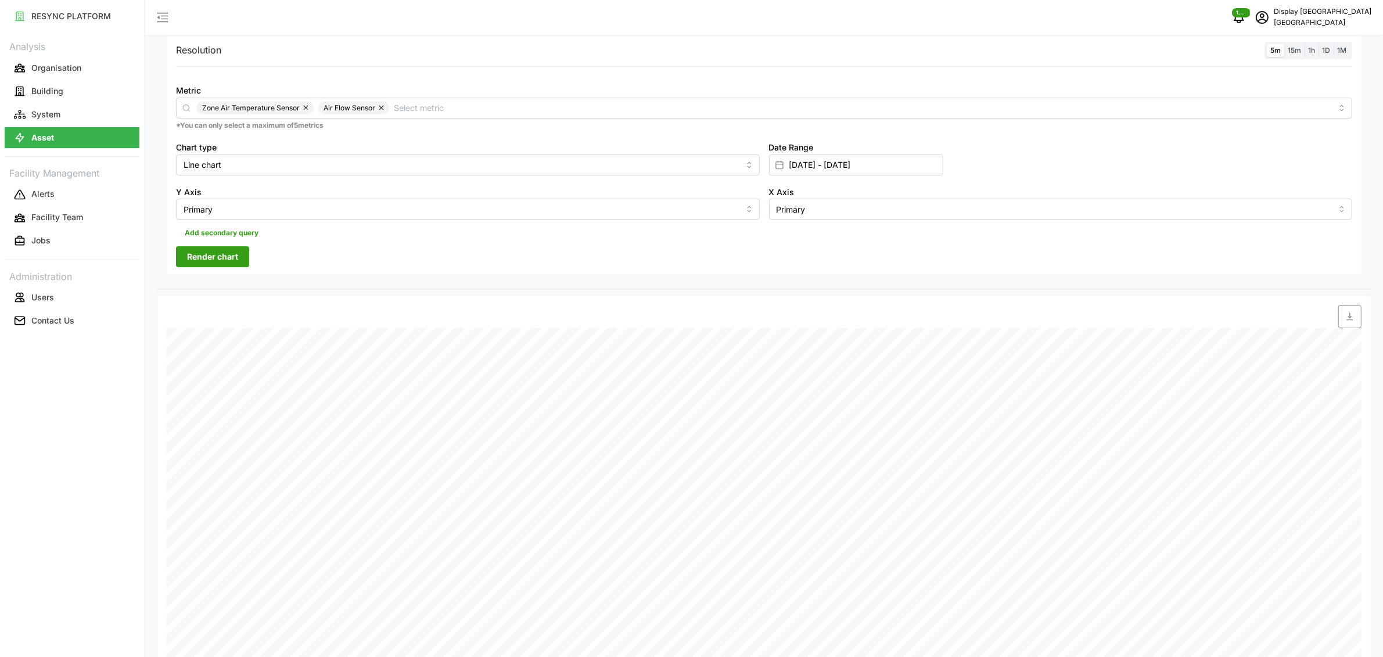
click at [229, 261] on span "Render chart" at bounding box center [212, 257] width 51 height 20
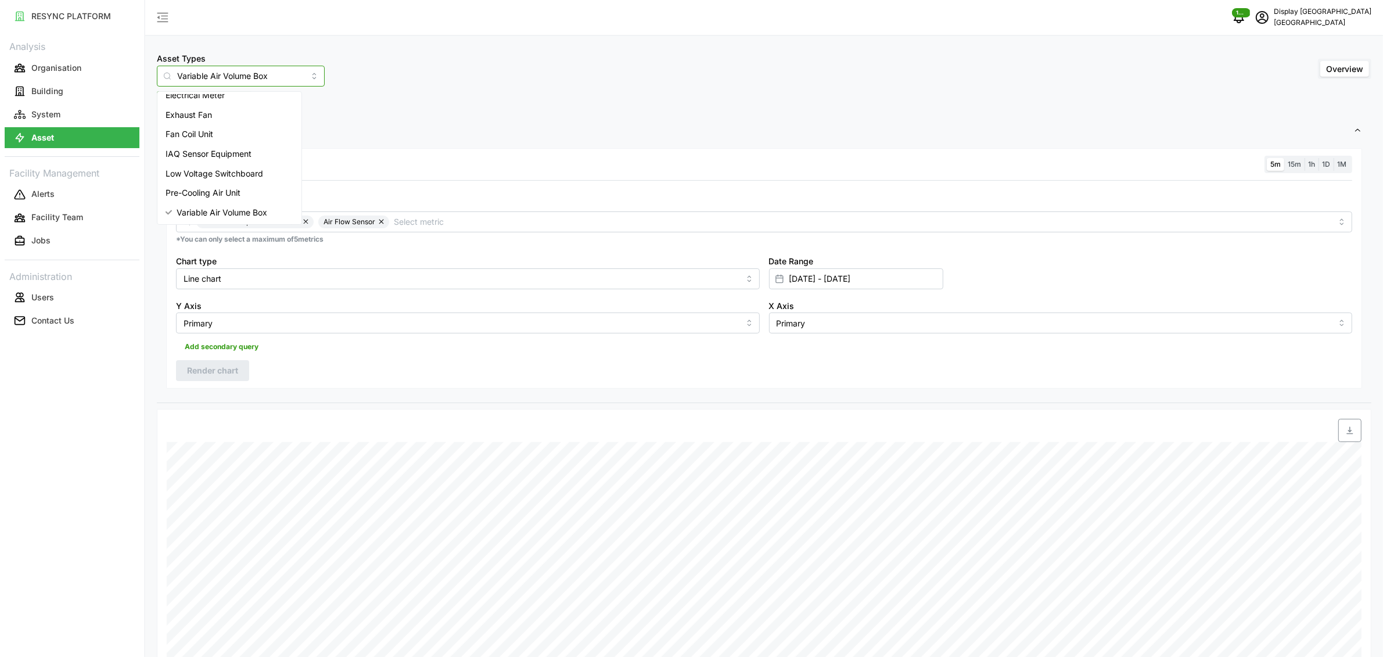
click at [251, 78] on input "Variable Air Volume Box" at bounding box center [241, 76] width 168 height 21
